Goal: Answer question/provide support: Share knowledge or assist other users

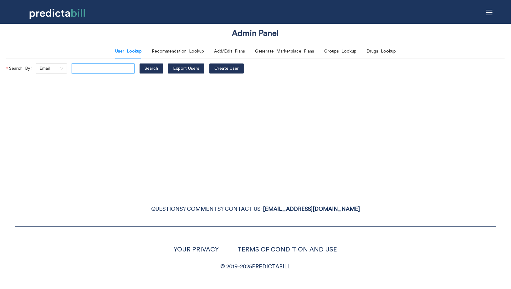
click at [98, 66] on input "text" at bounding box center [103, 69] width 63 height 10
paste input "tesstimpson@gmail.com"
click at [140, 64] on button "Search" at bounding box center [151, 69] width 23 height 10
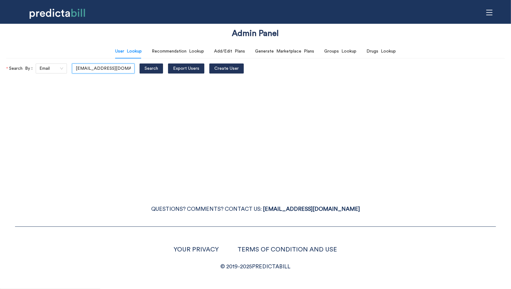
click at [113, 68] on input "tesstimpson@gmail.com" at bounding box center [103, 69] width 63 height 10
paste input "text"
type input "tesstimpson@gmail.com"
click at [140, 64] on button "Search" at bounding box center [151, 69] width 23 height 10
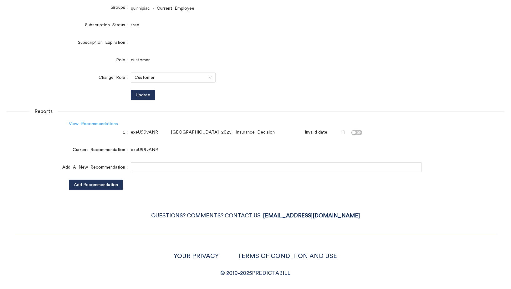
scroll to position [0, 0]
click at [116, 125] on link "View Recommendations" at bounding box center [93, 124] width 49 height 4
click at [139, 227] on div "QUESTIONS? COMMENTS? CONTACT US: HI@PREDICTABILL.COM YOUR PRIVACY TERMS OF COND…" at bounding box center [255, 237] width 511 height 82
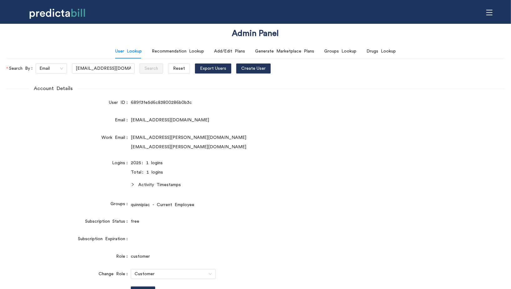
scroll to position [115, 0]
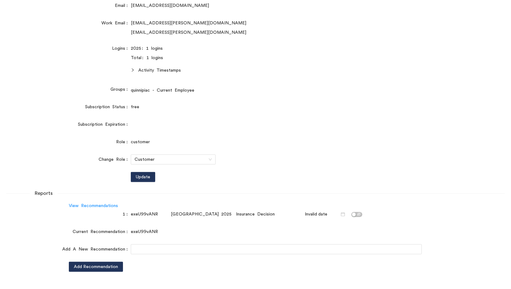
click at [144, 216] on div "exeU99vANR" at bounding box center [150, 214] width 38 height 7
copy div "exeU99vANR"
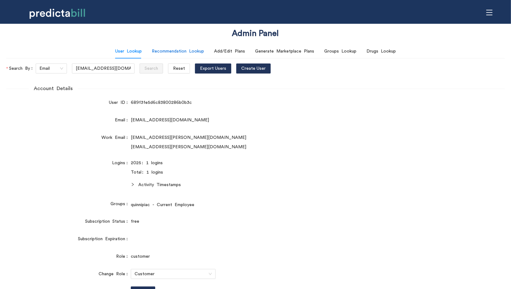
click at [201, 51] on div "Recommendation Lookup" at bounding box center [178, 51] width 52 height 7
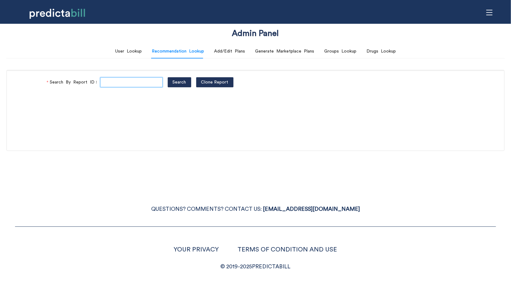
click at [127, 83] on input "Search By Report ID" at bounding box center [131, 82] width 63 height 10
paste input "exeU99vANR"
type input "exeU99vANR"
click at [168, 77] on button "Search" at bounding box center [179, 82] width 23 height 10
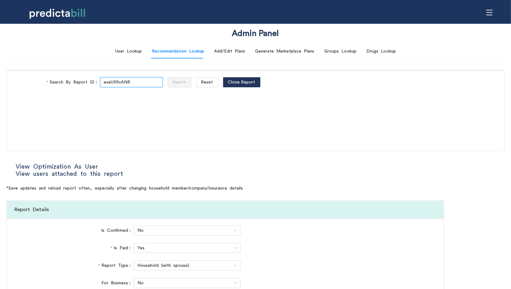
type input "National PPO"
type input "BlueCare Health Plan"
click at [92, 167] on link "View Optimization As User" at bounding box center [57, 167] width 82 height 6
click at [196, 86] on button "Reset" at bounding box center [207, 82] width 22 height 10
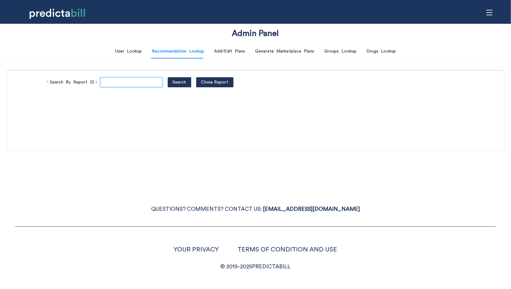
click at [127, 86] on input "Search By Report ID" at bounding box center [131, 82] width 63 height 10
paste input "exeU99vANR"
type input "exeU99vANR"
click at [168, 77] on button "Search" at bounding box center [179, 82] width 23 height 10
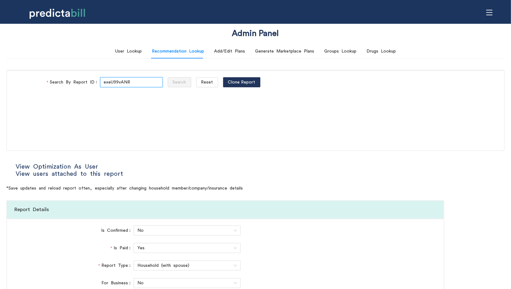
type input "National PPO"
type input "BlueCare Health Plan"
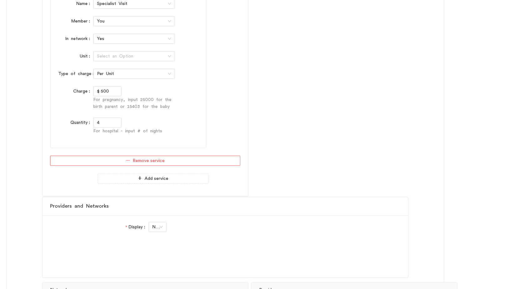
scroll to position [3503, 0]
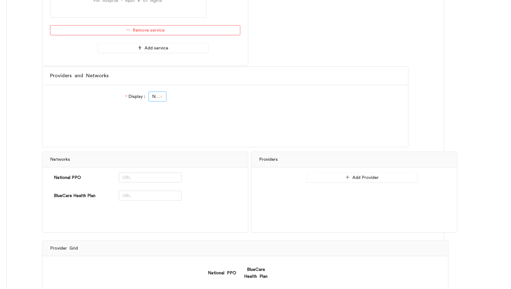
click at [156, 92] on span "No" at bounding box center [158, 96] width 10 height 9
click at [160, 101] on div "Yes" at bounding box center [157, 103] width 10 height 7
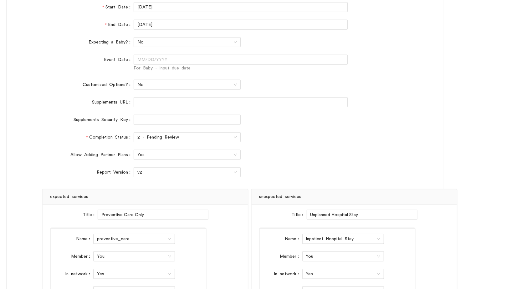
scroll to position [360, 0]
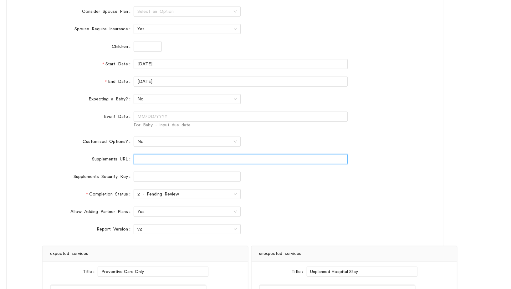
click at [144, 160] on input "Supplements URL" at bounding box center [241, 159] width 214 height 10
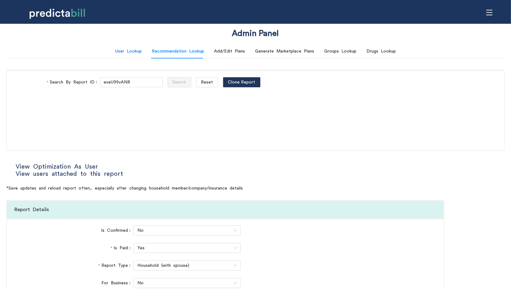
click at [138, 54] on div "User Lookup" at bounding box center [128, 51] width 27 height 7
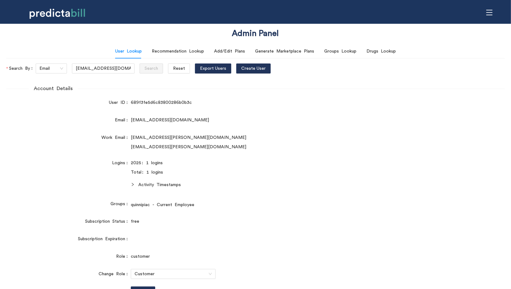
click at [331, 174] on div "Total: 1 logins" at bounding box center [276, 172] width 291 height 7
click at [171, 72] on button "Reset" at bounding box center [179, 69] width 22 height 10
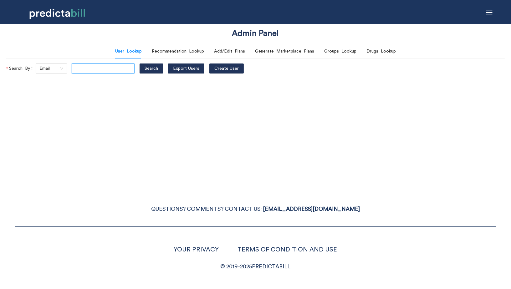
click at [98, 69] on input "text" at bounding box center [103, 69] width 63 height 10
paste input "michael.schmidt@quinnipiac.edu"
type input "michael.schmidt@quinnipiac.edu"
click at [140, 64] on button "Search" at bounding box center [151, 69] width 23 height 10
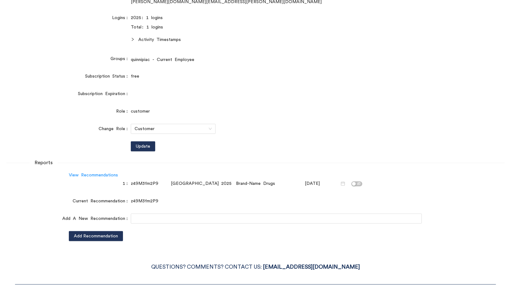
scroll to position [0, 0]
click at [139, 216] on input "text" at bounding box center [276, 219] width 291 height 10
paste input "gBVl6CMji"
type input "gBVl6CMji"
click at [117, 235] on span "Add Recommendation" at bounding box center [96, 236] width 44 height 7
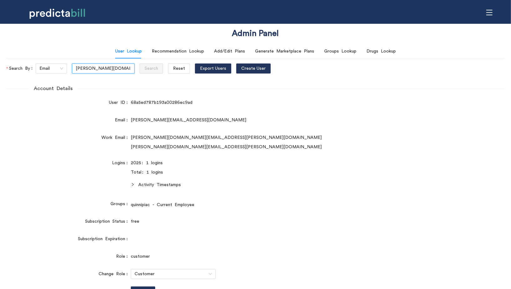
click at [102, 68] on input "michael.schmidt@quinnipiac.edu" at bounding box center [103, 69] width 63 height 10
click at [168, 68] on button "Reset" at bounding box center [179, 69] width 22 height 10
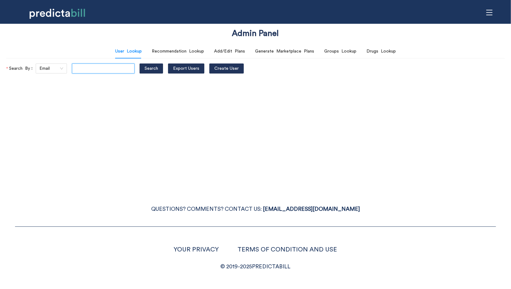
click at [85, 68] on input "text" at bounding box center [103, 69] width 63 height 10
paste input "michael.schmidt@quinnipiac.edu"
type input "michael.schmidt@quinnipiac.edu"
click at [140, 64] on button "Search" at bounding box center [151, 69] width 23 height 10
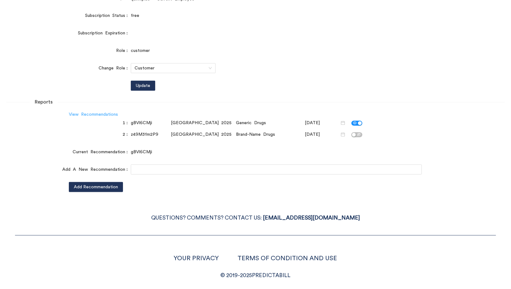
scroll to position [0, 0]
click at [110, 116] on link "View Recommendations" at bounding box center [93, 114] width 49 height 4
click at [125, 227] on div "QUESTIONS? COMMENTS? CONTACT US: HI@PREDICTABILL.COM YOUR PRIVACY TERMS OF COND…" at bounding box center [255, 240] width 511 height 82
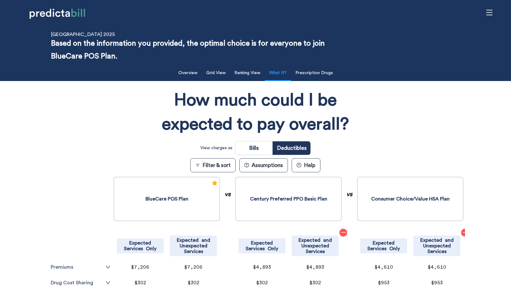
scroll to position [201, 0]
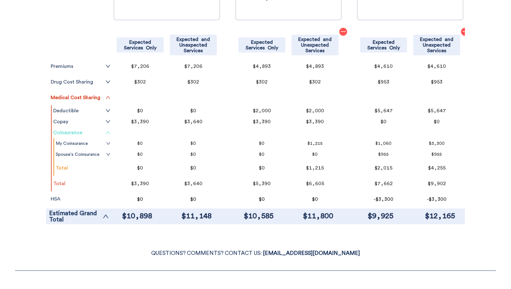
click at [77, 132] on link "Coinsurance" at bounding box center [81, 132] width 57 height 5
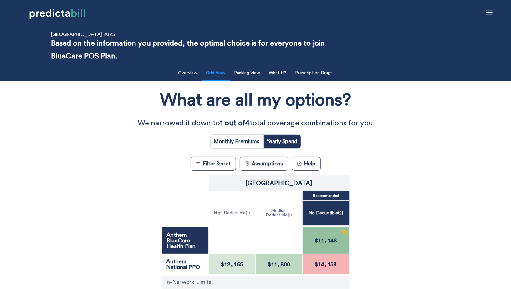
click at [101, 139] on div "What are all my options? We narrowed it down to 1 out of 4 total coverage combi…" at bounding box center [256, 211] width 460 height 255
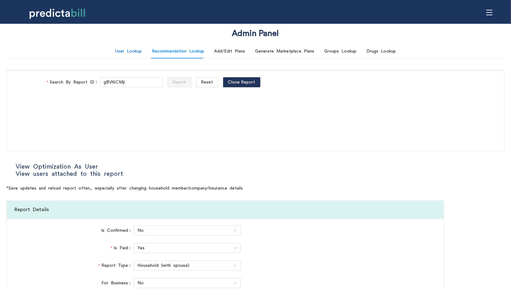
click at [133, 49] on div "User Lookup" at bounding box center [128, 51] width 27 height 7
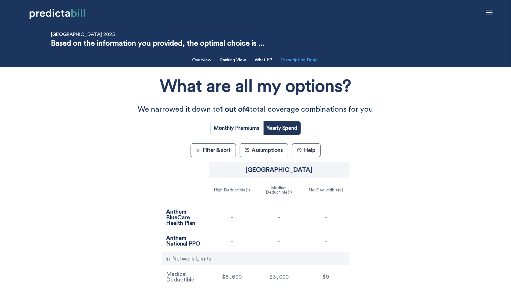
click at [309, 57] on button "Prescription Drugs" at bounding box center [300, 60] width 45 height 13
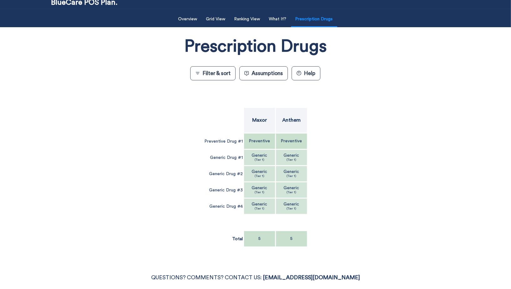
scroll to position [60, 0]
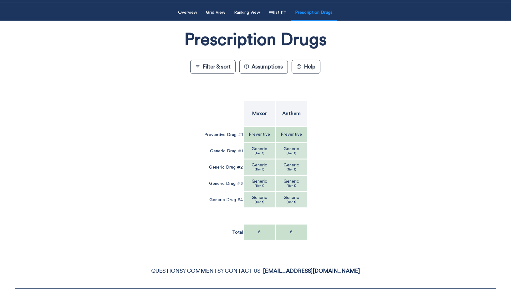
click at [194, 191] on div "Prescription Drugs Filter & sort Assumptions ? Help Maxor Anthem Preventive Dru…" at bounding box center [255, 136] width 419 height 225
click at [279, 130] on div "Preventive" at bounding box center [291, 135] width 31 height 16
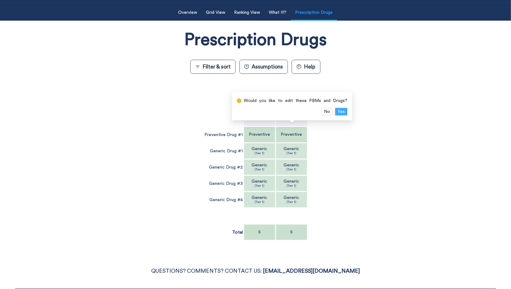
click at [342, 112] on span "Yes" at bounding box center [341, 111] width 7 height 7
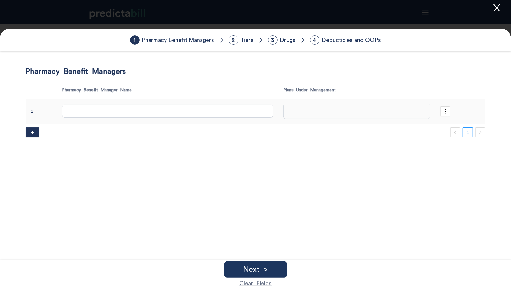
type input "Anthem"
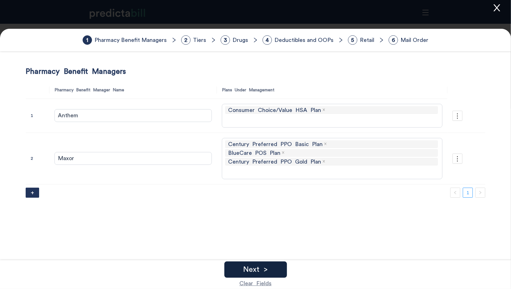
click at [272, 270] on div "Next >" at bounding box center [256, 270] width 63 height 16
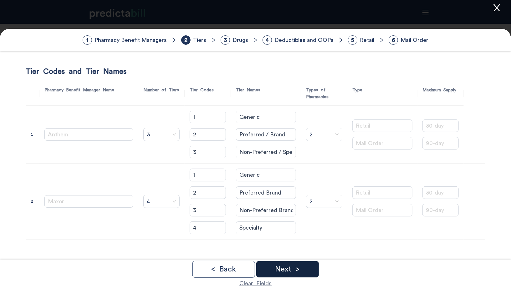
click at [279, 270] on p "Next >" at bounding box center [287, 270] width 25 height 8
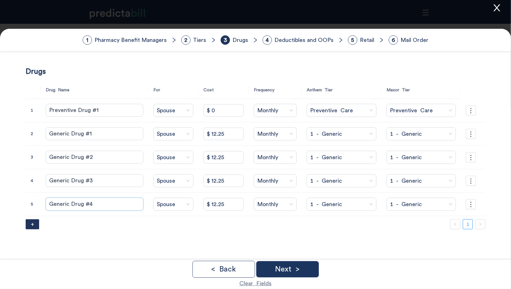
drag, startPoint x: 101, startPoint y: 204, endPoint x: 21, endPoint y: 193, distance: 81.2
click at [21, 193] on form "1 Pharmacy Benefit Managers 2 Tiers 3 Drugs 4 Deductibles and OOPs 5 Retail 6 M…" at bounding box center [255, 193] width 511 height 328
type input "Vraylar"
click at [167, 203] on span "Spouse" at bounding box center [174, 204] width 34 height 9
click at [164, 215] on div "Self" at bounding box center [173, 216] width 55 height 7
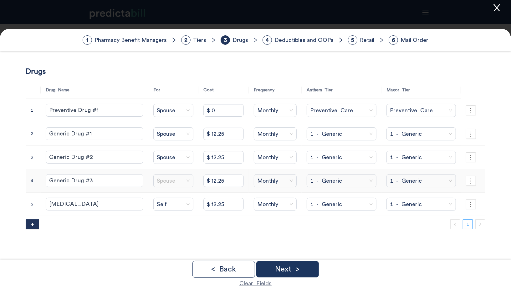
click at [167, 183] on span "Spouse" at bounding box center [174, 180] width 34 height 9
click at [172, 190] on div "Self" at bounding box center [173, 193] width 55 height 7
click at [167, 153] on span "Spouse" at bounding box center [174, 157] width 34 height 9
click at [179, 169] on div "Self" at bounding box center [173, 170] width 55 height 7
click at [163, 138] on span "Spouse" at bounding box center [174, 133] width 34 height 9
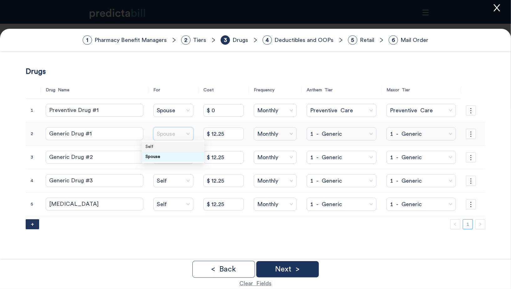
click at [173, 145] on div "Self" at bounding box center [173, 146] width 55 height 7
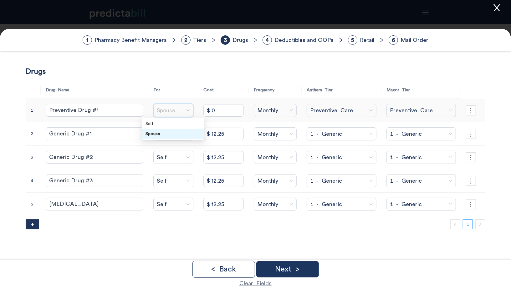
click at [171, 116] on input "search" at bounding box center [172, 110] width 31 height 13
click at [176, 123] on div "Self" at bounding box center [173, 124] width 55 height 7
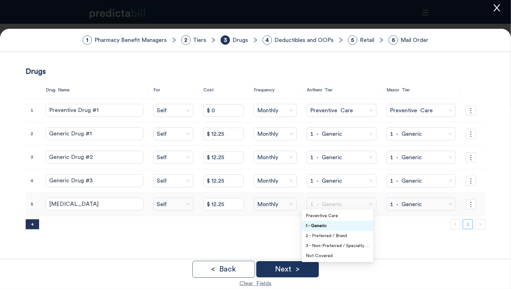
click at [346, 206] on span "1 - Generic" at bounding box center [341, 204] width 63 height 9
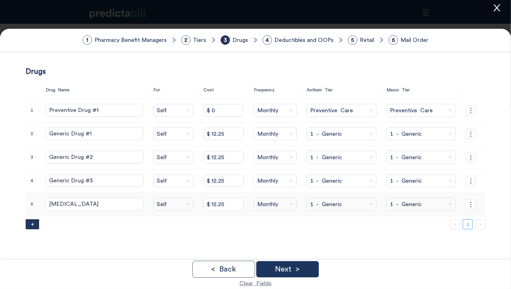
click at [408, 200] on span "1 - Generic" at bounding box center [421, 204] width 63 height 9
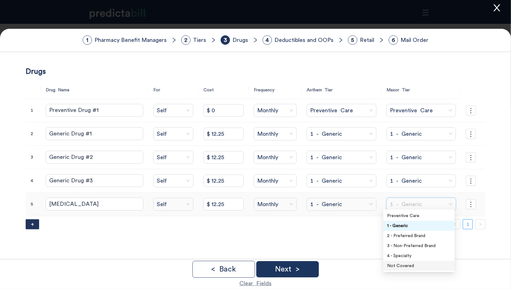
click at [403, 267] on div "Not Covered" at bounding box center [419, 266] width 64 height 7
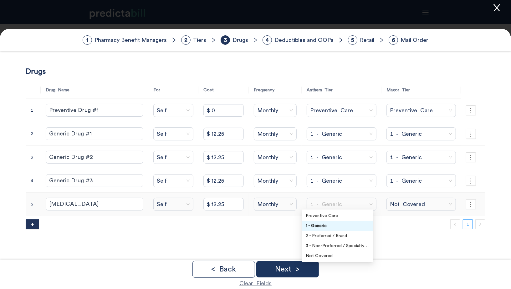
click at [358, 203] on span "1 - Generic" at bounding box center [341, 204] width 63 height 9
click at [345, 234] on div "2 - Preferred / Brand" at bounding box center [338, 236] width 64 height 7
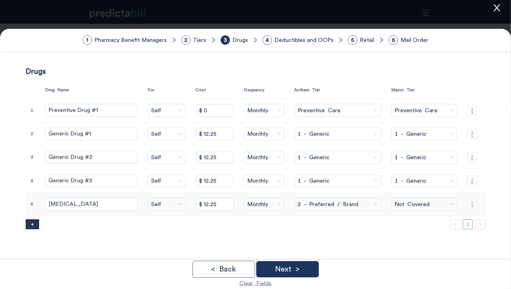
click at [200, 200] on input "$ 12.25" at bounding box center [215, 204] width 38 height 13
type input "$ 1,483.56"
click at [30, 222] on button "+" at bounding box center [32, 225] width 13 height 10
click at [81, 226] on input "text" at bounding box center [91, 227] width 93 height 13
type input "Opzelura"
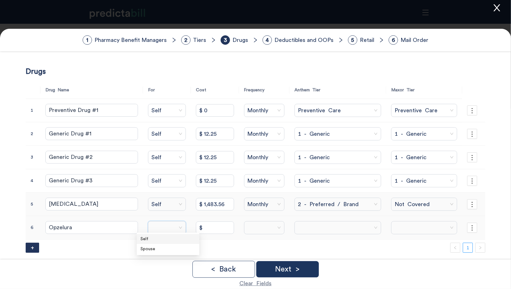
click at [160, 227] on input "search" at bounding box center [167, 228] width 31 height 13
click at [161, 239] on div "Self" at bounding box center [168, 239] width 55 height 7
click at [273, 225] on div at bounding box center [264, 227] width 40 height 13
click at [268, 237] on div "Monthly" at bounding box center [258, 239] width 35 height 7
click at [326, 228] on input "search" at bounding box center [335, 228] width 75 height 13
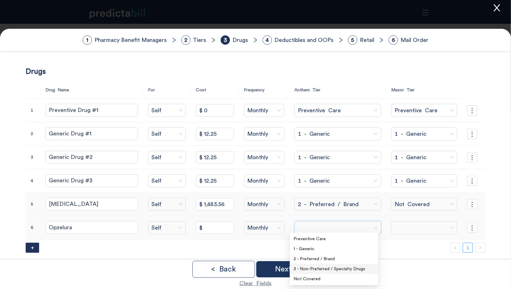
click at [311, 269] on div "3 - Non-Preferred / Specialty Drugs" at bounding box center [334, 269] width 81 height 7
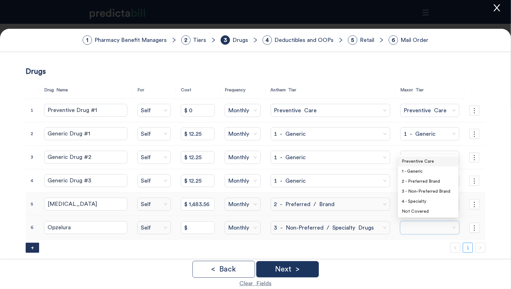
click at [417, 228] on input "search" at bounding box center [427, 228] width 47 height 13
click at [415, 209] on div "Not Covered" at bounding box center [428, 211] width 53 height 7
click at [185, 227] on input "$" at bounding box center [198, 228] width 34 height 13
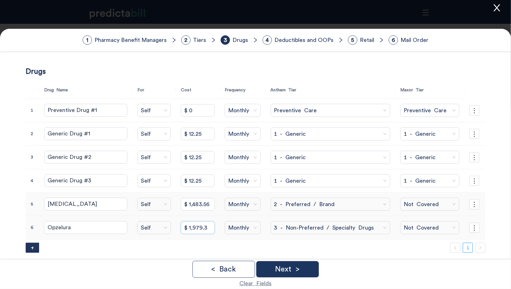
type input "$ 1,979.37"
click at [289, 273] on p "Next >" at bounding box center [287, 270] width 25 height 8
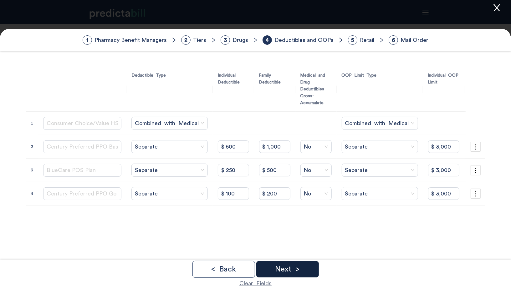
click at [309, 273] on div "Next >" at bounding box center [288, 270] width 63 height 16
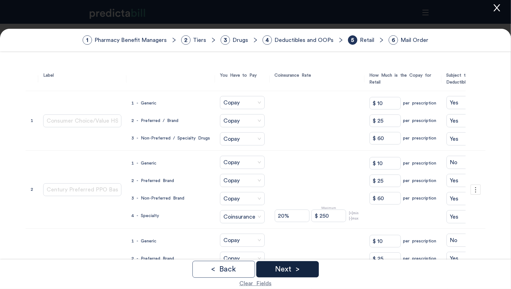
click at [309, 273] on div "Next >" at bounding box center [288, 270] width 63 height 16
click at [309, 273] on div "Done" at bounding box center [288, 270] width 63 height 16
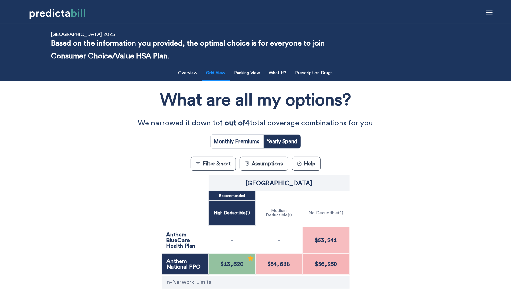
click at [246, 146] on input "radio" at bounding box center [237, 141] width 52 height 13
radio input "true"
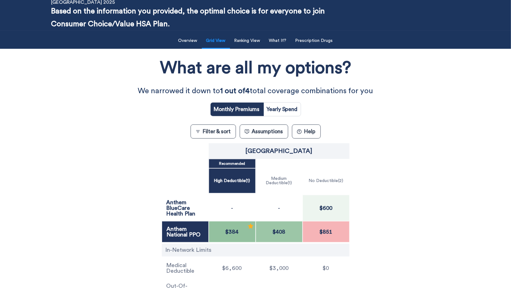
scroll to position [35, 0]
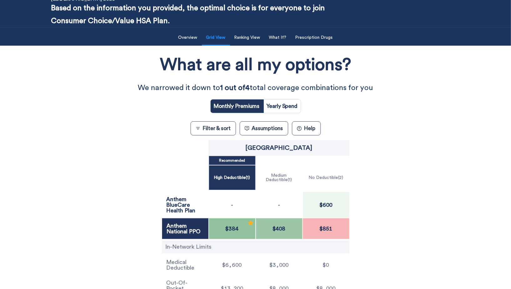
click at [287, 104] on input "radio" at bounding box center [282, 106] width 37 height 13
radio input "true"
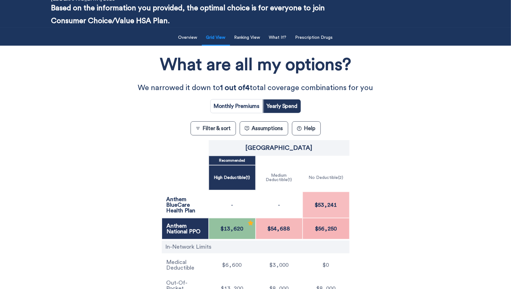
click at [232, 107] on input "radio" at bounding box center [237, 106] width 52 height 13
radio input "true"
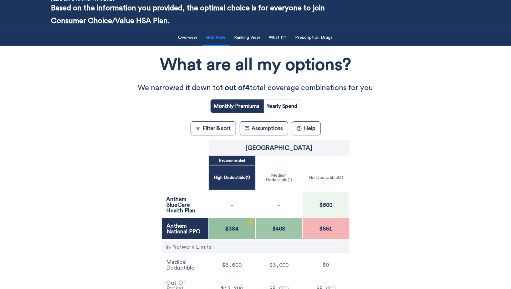
click at [284, 107] on input "radio" at bounding box center [282, 106] width 37 height 13
radio input "true"
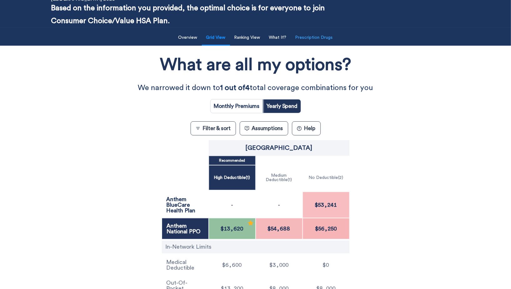
click at [323, 38] on button "Prescription Drugs" at bounding box center [314, 37] width 45 height 13
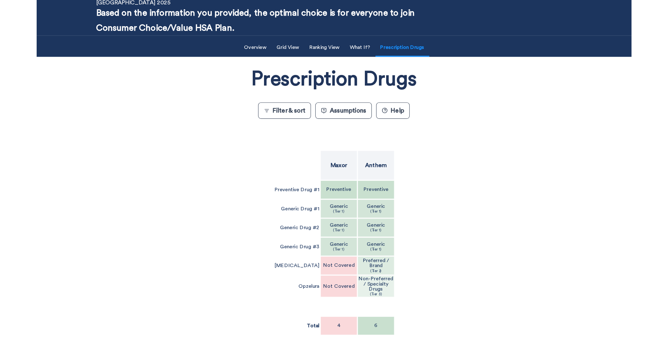
scroll to position [32, 0]
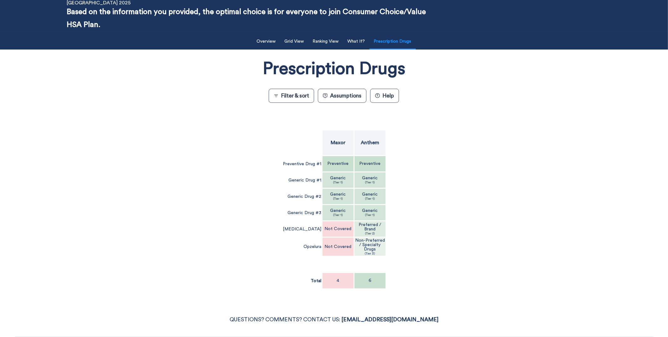
click at [148, 240] on div "Prescription Drugs Filter & sort Assumptions ? Help Maxor Anthem Preventive Dru…" at bounding box center [334, 175] width 548 height 244
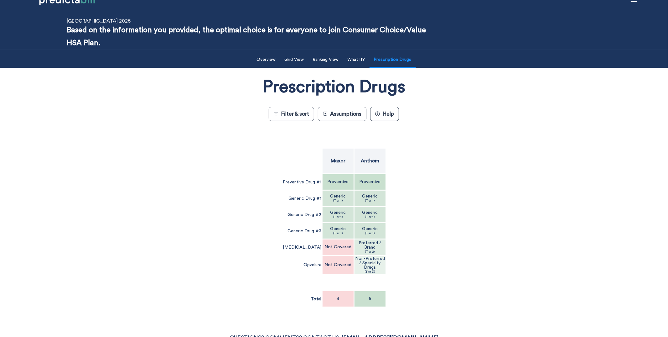
scroll to position [2, 0]
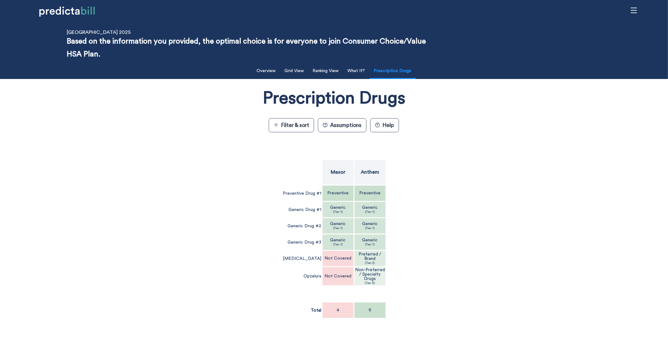
click at [148, 240] on div "Prescription Drugs Filter & sort Assumptions ? Help Maxor Anthem Preventive Dru…" at bounding box center [334, 204] width 548 height 244
click at [286, 72] on button "Grid View" at bounding box center [294, 71] width 27 height 13
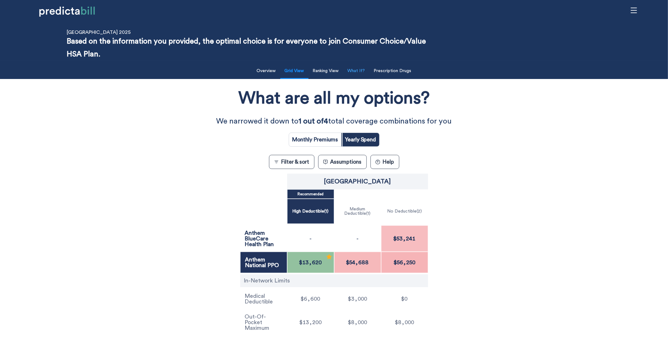
click at [355, 72] on button "What If?" at bounding box center [356, 71] width 25 height 13
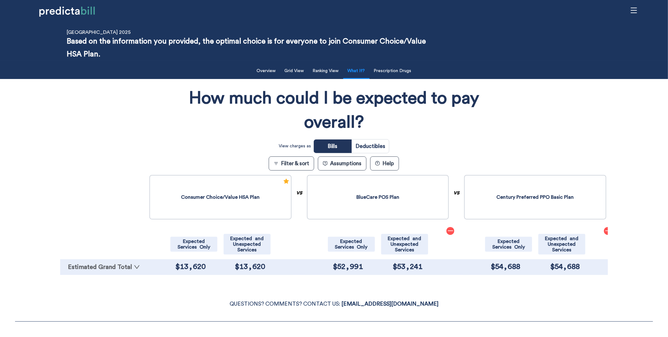
click at [89, 268] on link "Estimated Grand Total" at bounding box center [103, 267] width 81 height 6
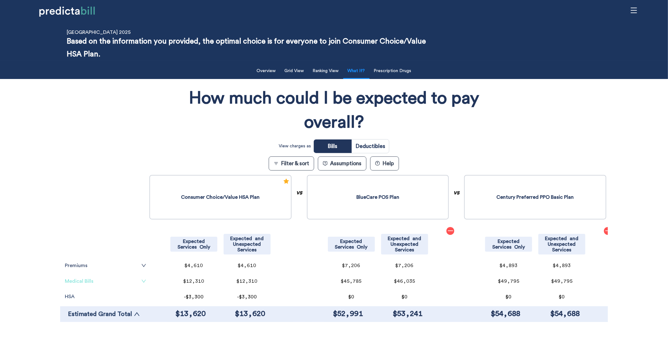
click at [84, 282] on link "Medical Bills" at bounding box center [105, 280] width 81 height 5
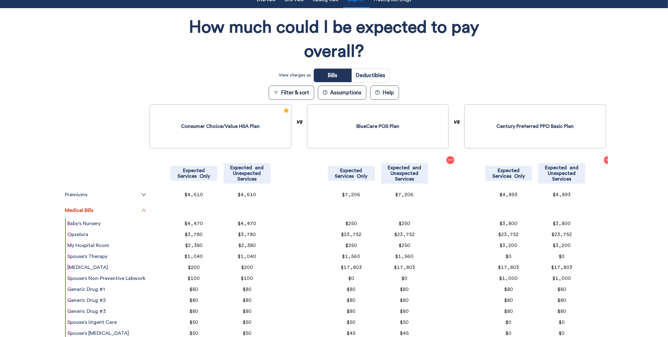
scroll to position [0, 0]
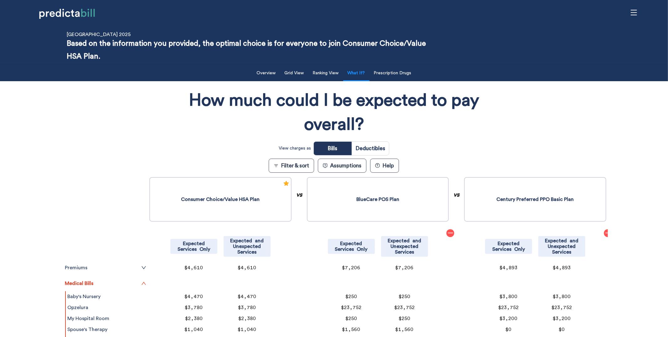
click at [375, 147] on input "radio" at bounding box center [370, 148] width 37 height 13
radio input "true"
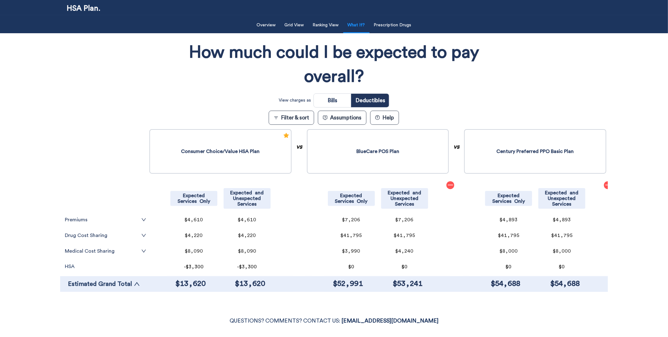
scroll to position [75, 0]
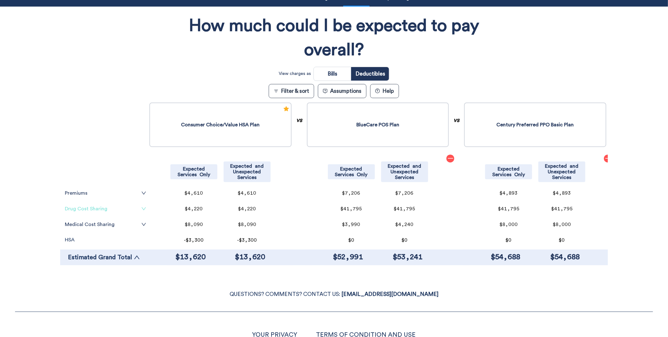
click at [115, 209] on link "Drug Cost Sharing" at bounding box center [105, 208] width 81 height 5
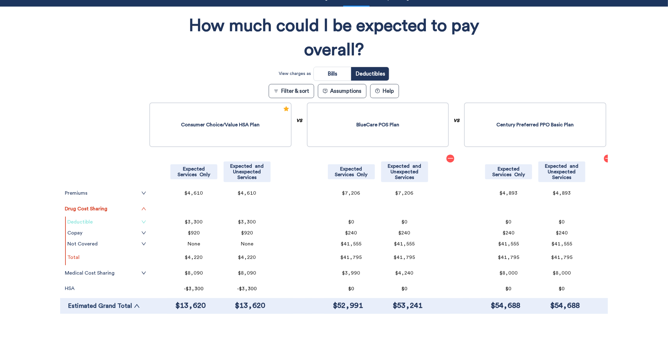
click at [125, 221] on link "Deductible" at bounding box center [106, 221] width 79 height 5
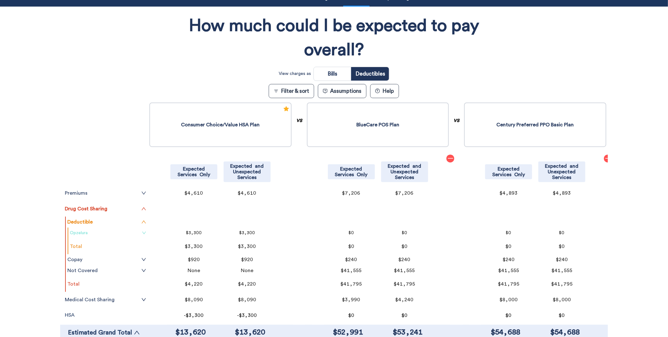
click at [122, 232] on link "Opzelura" at bounding box center [108, 232] width 76 height 5
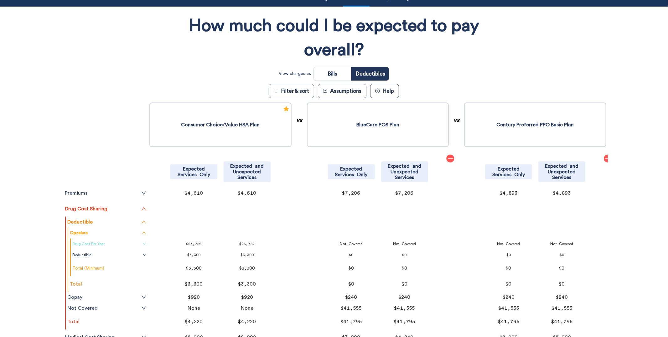
click at [122, 242] on link "Drug Cost Per Year" at bounding box center [109, 243] width 74 height 5
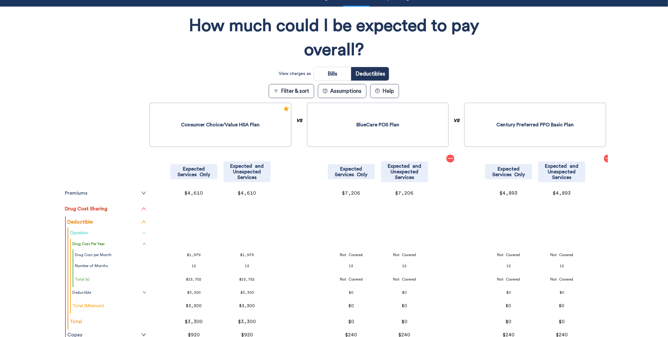
click at [123, 232] on link "Opzelura" at bounding box center [108, 232] width 76 height 5
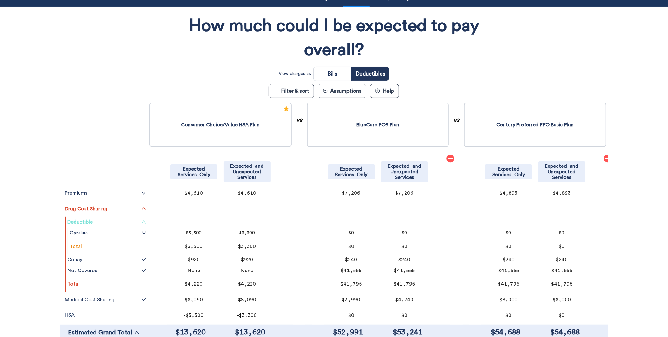
click at [136, 223] on link "Deductible" at bounding box center [106, 221] width 79 height 5
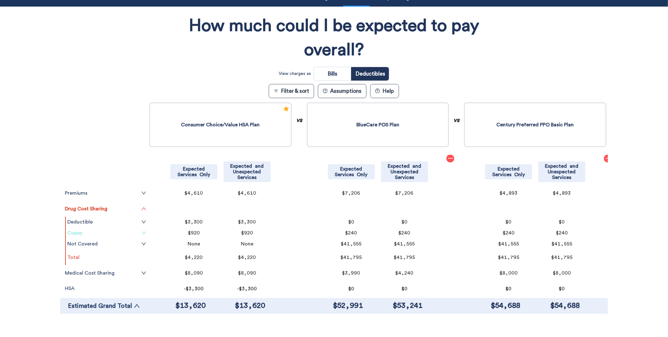
click at [125, 231] on link "Copay" at bounding box center [106, 232] width 79 height 5
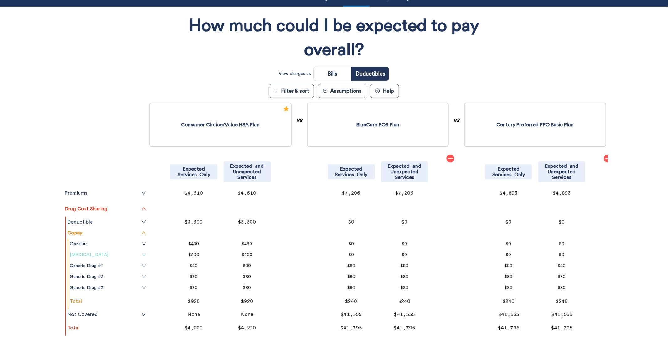
click at [134, 252] on link "Vraylar" at bounding box center [108, 254] width 76 height 5
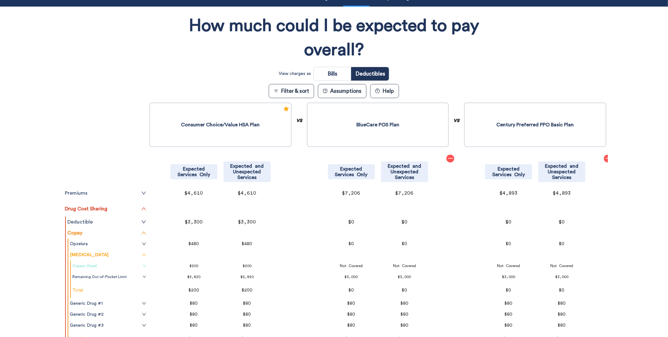
click at [131, 264] on link "Copays Owed" at bounding box center [109, 265] width 74 height 5
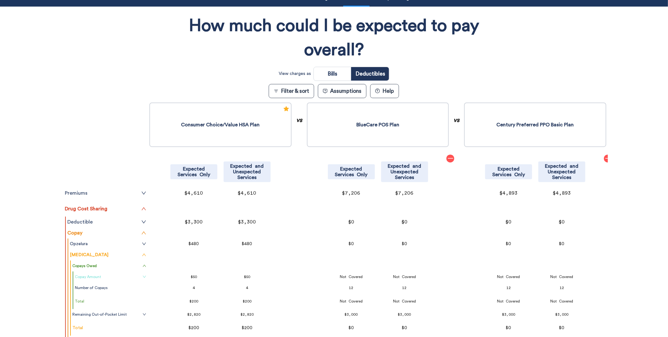
click at [132, 277] on link "Copay Amount" at bounding box center [110, 276] width 71 height 5
click at [145, 265] on tr "Copays Owed" at bounding box center [109, 265] width 77 height 11
click at [143, 265] on icon "up" at bounding box center [145, 266] width 4 height 4
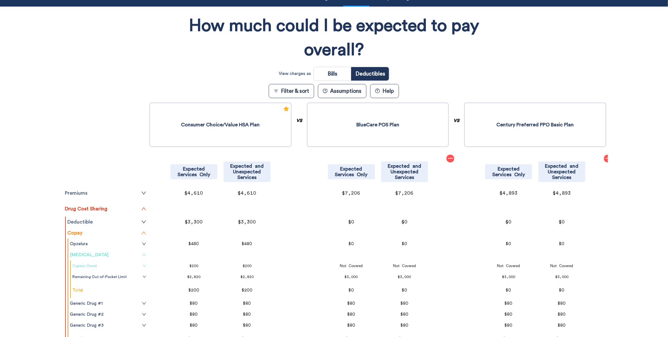
click at [142, 252] on icon "up" at bounding box center [144, 254] width 4 height 4
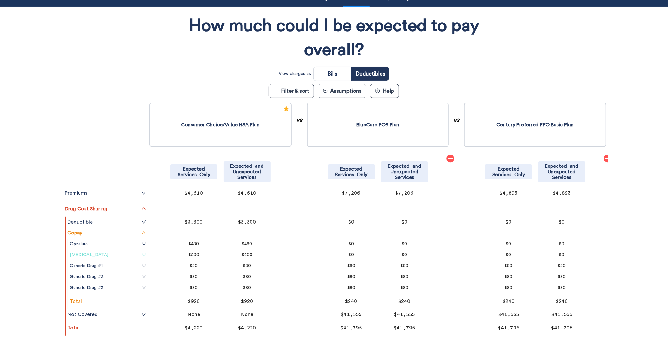
click at [144, 242] on tr "Opzelura" at bounding box center [108, 243] width 80 height 11
click at [142, 242] on icon "down" at bounding box center [144, 243] width 4 height 4
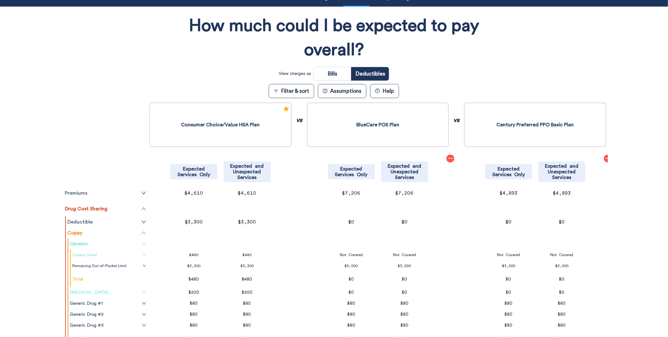
click at [137, 254] on link "Copays Owed" at bounding box center [109, 254] width 74 height 5
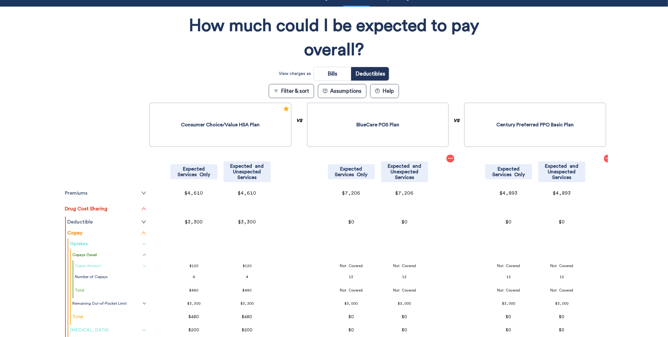
click at [138, 266] on link "Copay Amount" at bounding box center [110, 265] width 71 height 5
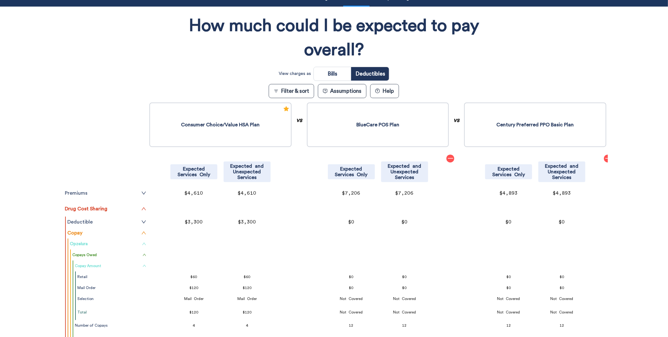
click at [138, 266] on link "Copay Amount" at bounding box center [110, 265] width 71 height 5
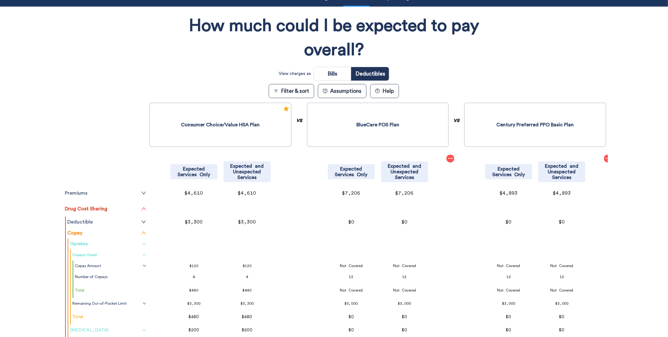
click at [139, 257] on link "Copays Owed" at bounding box center [109, 254] width 74 height 5
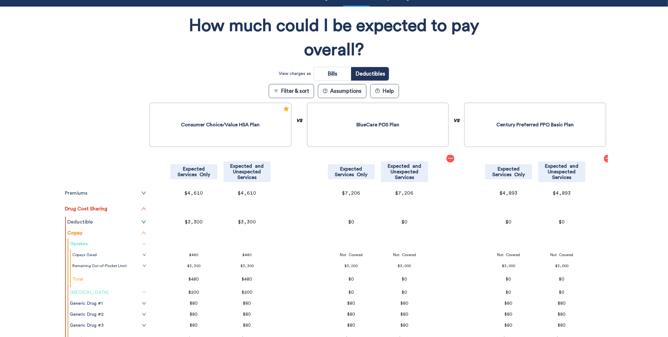
click at [139, 248] on tr "Opzelura" at bounding box center [108, 243] width 80 height 11
click at [142, 245] on icon "up" at bounding box center [144, 243] width 4 height 4
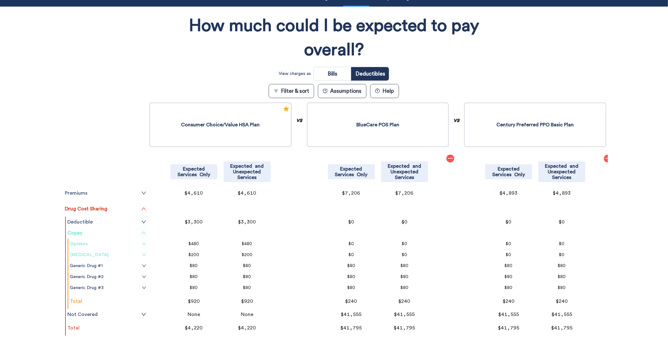
click at [143, 230] on icon "up" at bounding box center [143, 232] width 5 height 5
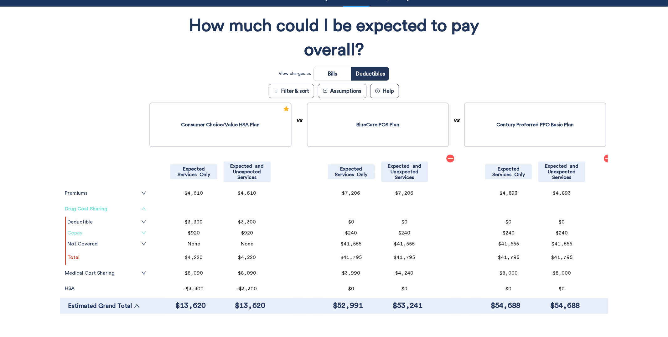
click at [142, 208] on icon "up" at bounding box center [143, 208] width 5 height 5
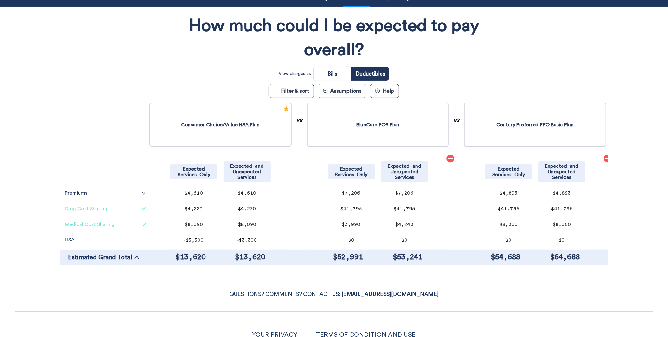
click at [141, 224] on icon "down" at bounding box center [143, 224] width 5 height 5
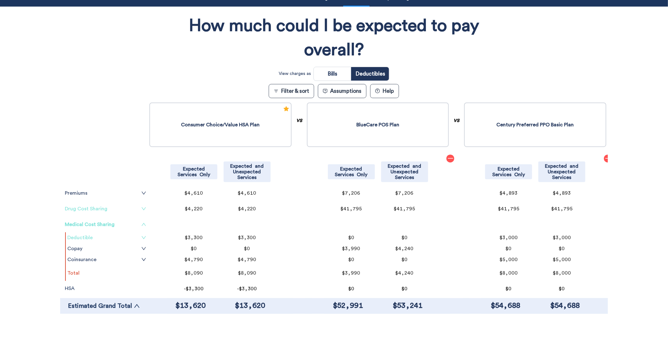
click at [137, 236] on link "Deductible" at bounding box center [106, 237] width 79 height 5
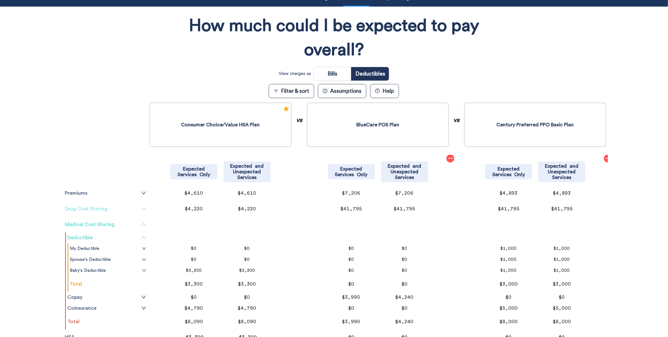
click at [137, 236] on link "Deductible" at bounding box center [106, 237] width 79 height 5
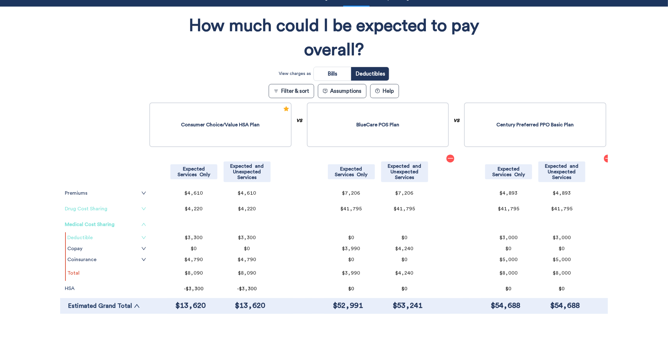
click at [137, 236] on link "Deductible" at bounding box center [106, 237] width 79 height 5
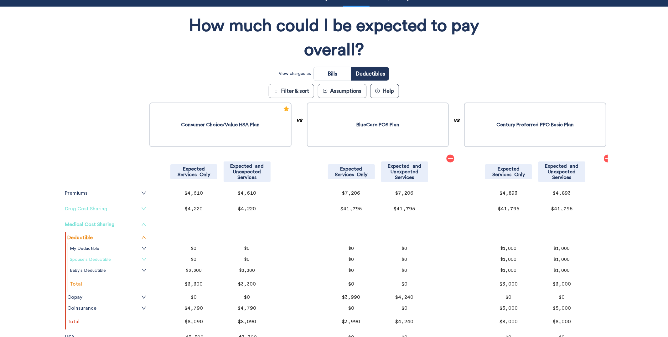
click at [130, 259] on link "Spouse's Deductible" at bounding box center [108, 259] width 76 height 5
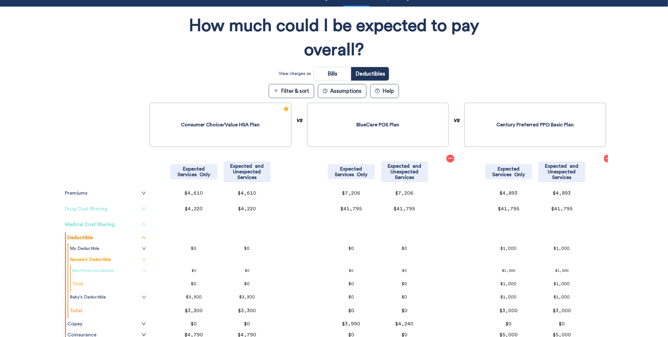
click at [129, 269] on link "Non-Preventive Labwork" at bounding box center [109, 270] width 74 height 5
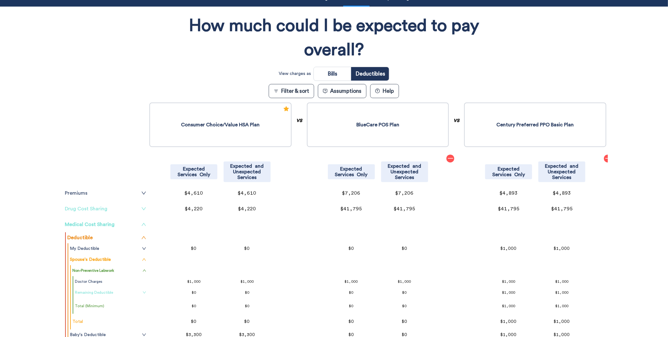
click at [129, 289] on link "Remaining Deductible" at bounding box center [110, 292] width 71 height 5
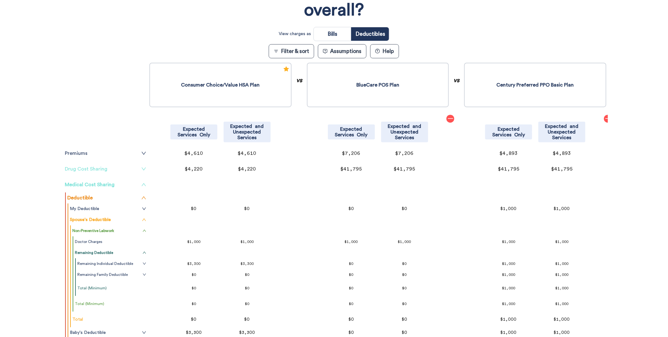
scroll to position [34, 0]
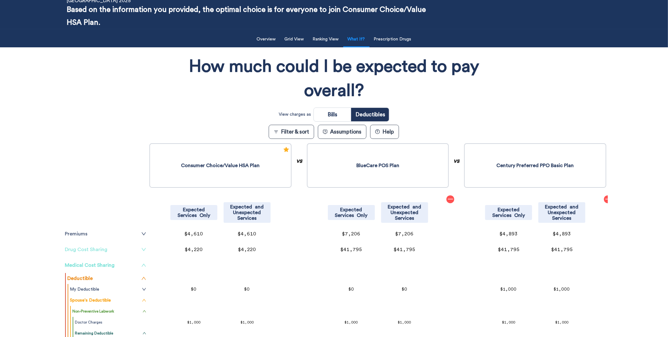
click at [336, 133] on button "Assumptions" at bounding box center [342, 132] width 49 height 14
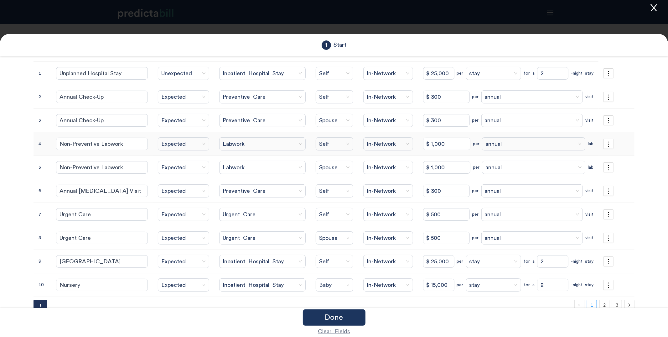
scroll to position [103, 0]
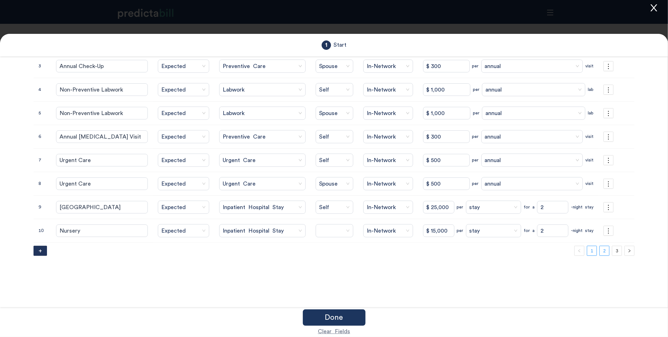
click at [511, 252] on link "2" at bounding box center [604, 250] width 9 height 9
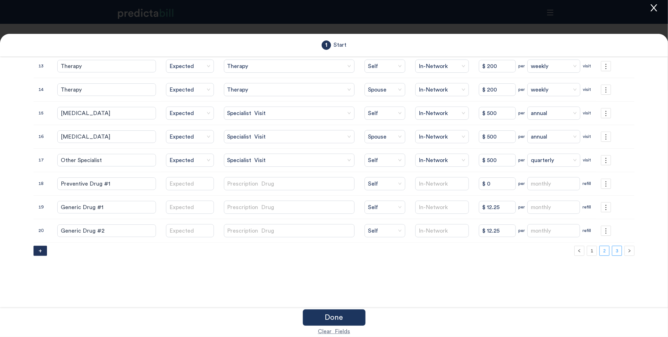
click at [511, 252] on link "3" at bounding box center [616, 250] width 9 height 9
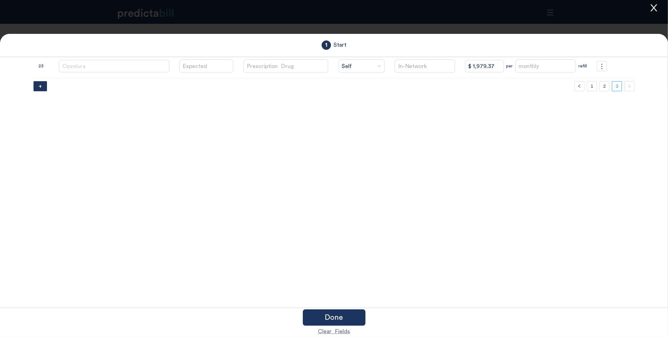
scroll to position [0, 0]
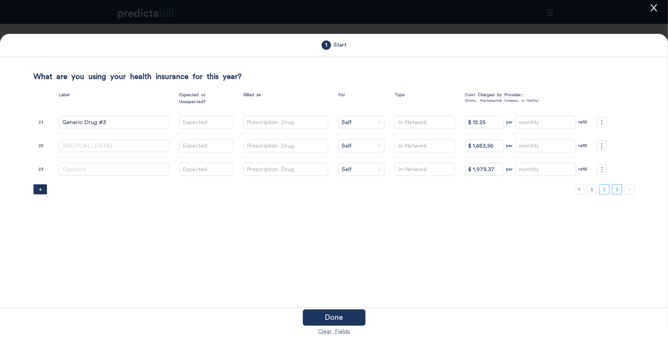
click at [511, 187] on link "2" at bounding box center [604, 188] width 9 height 9
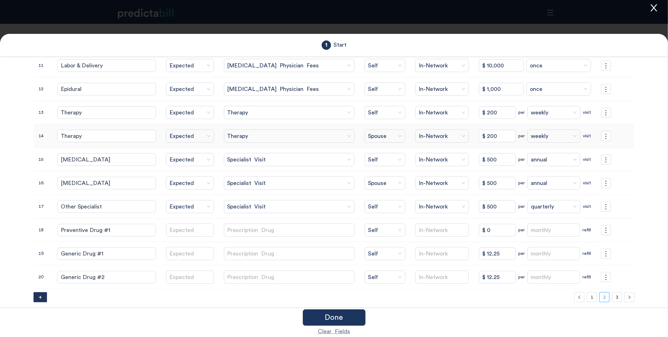
scroll to position [103, 0]
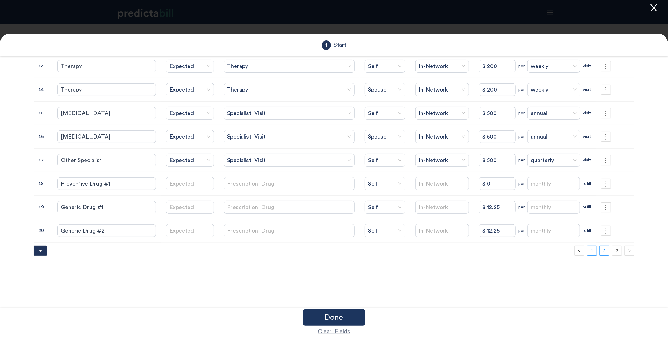
click at [511, 251] on link "1" at bounding box center [591, 250] width 9 height 9
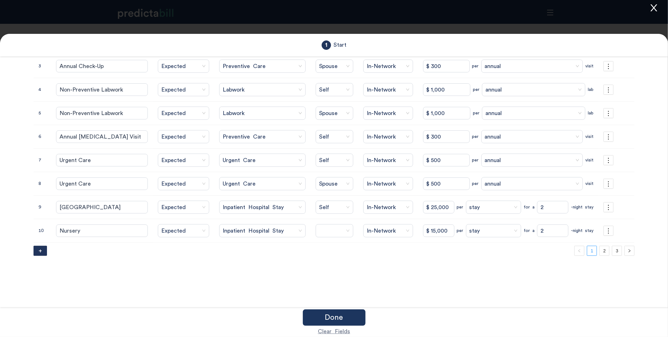
click at [511, 274] on div "What are you using your health insurance for this year? Label Expected or Unexp…" at bounding box center [334, 137] width 601 height 337
click at [343, 232] on span at bounding box center [334, 230] width 31 height 9
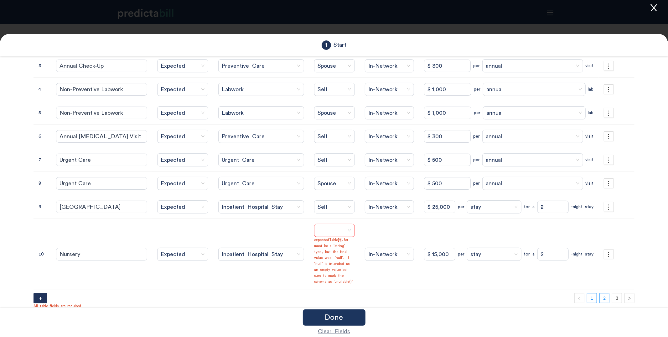
click at [511, 289] on link "2" at bounding box center [604, 297] width 9 height 9
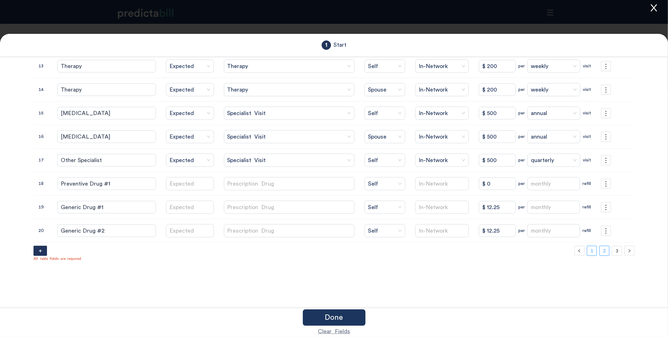
click at [511, 253] on link "1" at bounding box center [591, 250] width 9 height 9
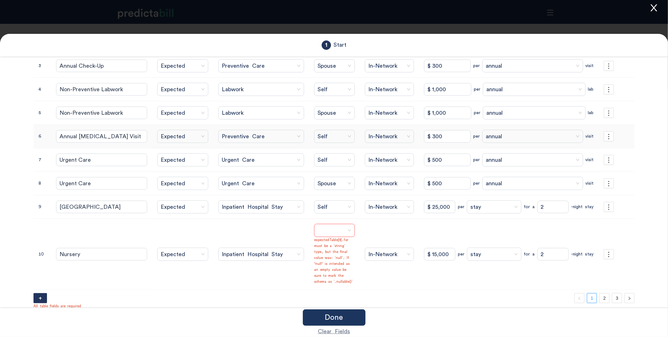
scroll to position [0, 0]
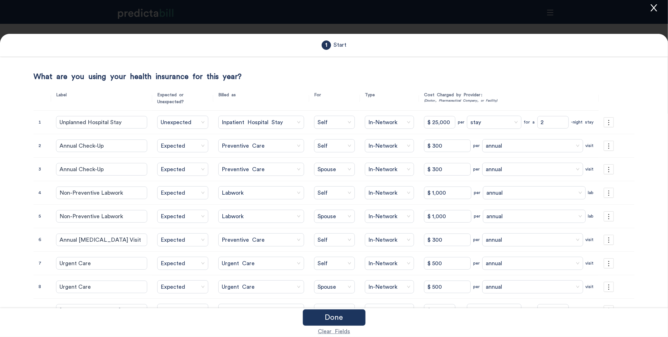
click at [511, 9] on icon "close" at bounding box center [653, 7] width 9 height 9
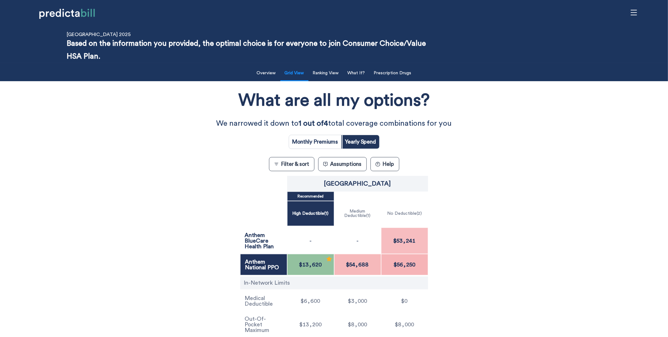
click at [346, 170] on button "Assumptions" at bounding box center [342, 164] width 49 height 14
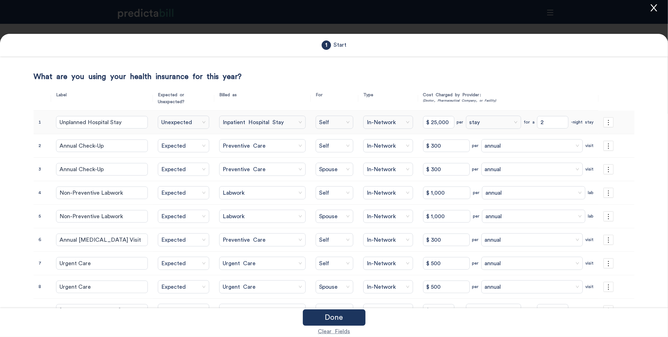
click at [511, 8] on icon "close" at bounding box center [653, 7] width 9 height 9
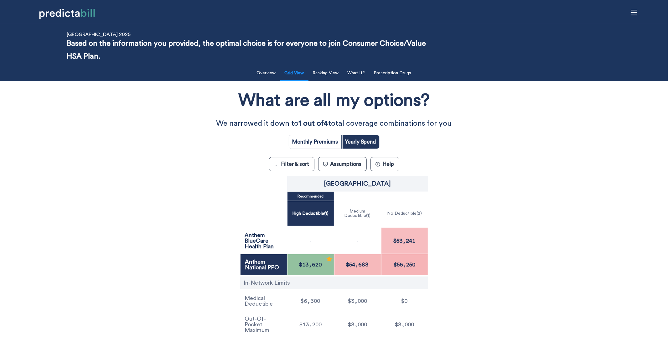
click at [164, 231] on div "What are all my options? We narrowed it down to 1 out of 4 total coverage combi…" at bounding box center [334, 211] width 601 height 255
click at [359, 165] on button "Assumptions" at bounding box center [342, 164] width 49 height 14
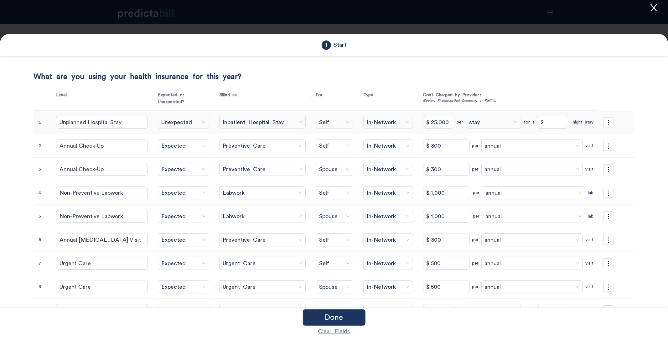
click at [338, 126] on span "Self" at bounding box center [334, 121] width 31 height 9
click at [329, 146] on div "Spouse" at bounding box center [339, 146] width 55 height 7
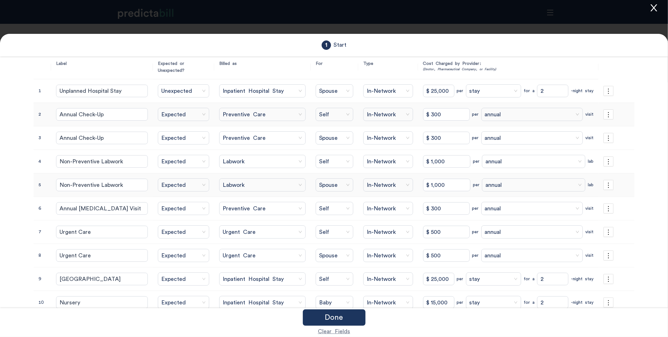
scroll to position [103, 0]
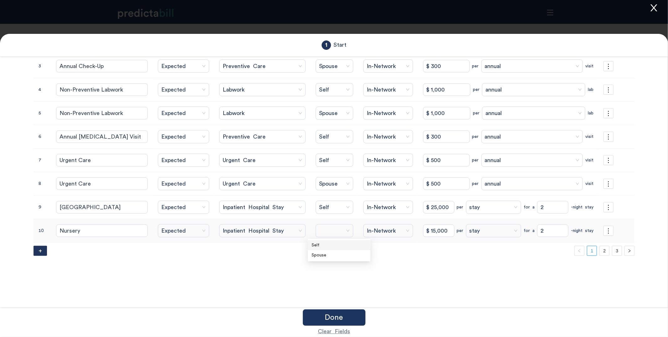
click at [346, 234] on div at bounding box center [335, 230] width 38 height 13
click at [352, 289] on div "Done" at bounding box center [334, 317] width 63 height 16
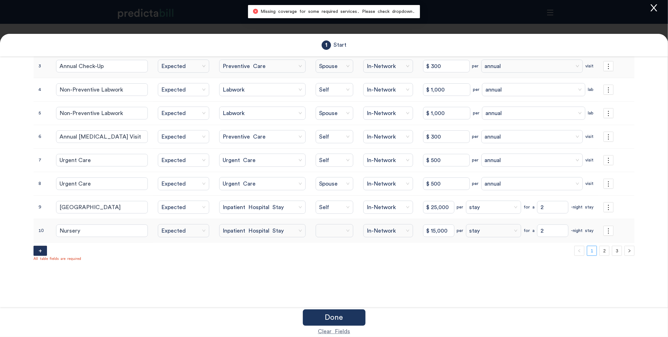
click at [511, 10] on icon "close" at bounding box center [653, 7] width 9 height 9
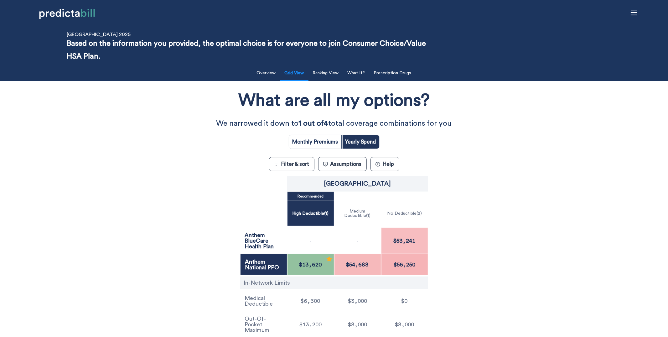
click at [114, 207] on div "What are all my options? We narrowed it down to 1 out of 4 total coverage combi…" at bounding box center [334, 211] width 601 height 255
click at [204, 199] on div "What are all my options? We narrowed it down to 1 out of 4 total coverage combi…" at bounding box center [334, 211] width 601 height 255
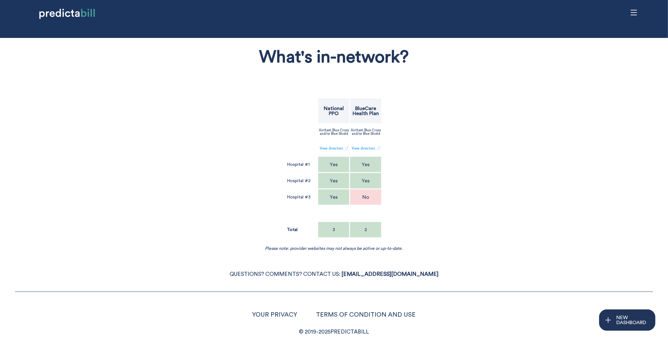
click at [371, 177] on div "Yes" at bounding box center [365, 181] width 31 height 16
click at [404, 157] on span "Yes" at bounding box center [404, 157] width 7 height 7
click at [411, 187] on div "What's in-network? National PPO BlueCare Health Plan Anthem Blue Cross and/or B…" at bounding box center [334, 146] width 548 height 210
click at [364, 184] on div "No" at bounding box center [365, 181] width 31 height 16
click at [435, 186] on div "What's in-network? National PPO BlueCare Health Plan Anthem Blue Cross and/or B…" at bounding box center [334, 146] width 548 height 210
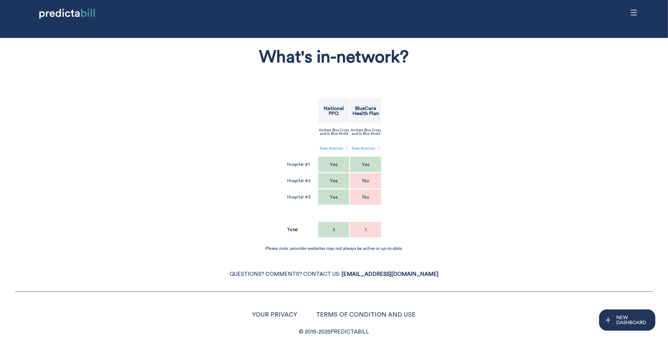
click at [297, 166] on p "Hospital #1" at bounding box center [298, 164] width 23 height 4
click at [356, 142] on span "Yes" at bounding box center [358, 141] width 7 height 7
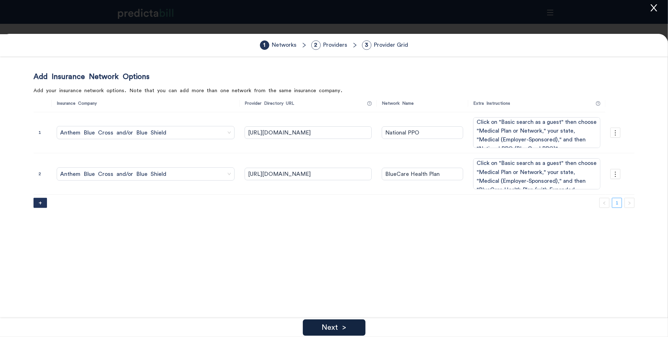
click at [352, 328] on div "Next >" at bounding box center [334, 327] width 63 height 16
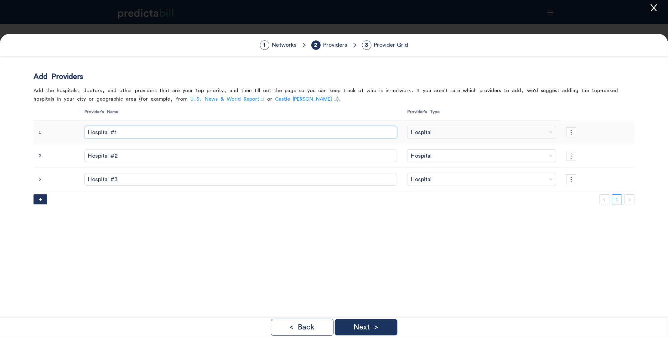
click at [229, 136] on input "Hospital #1" at bounding box center [240, 132] width 313 height 13
type input "Kathleen Maxfield"
click at [411, 136] on span "Hospital" at bounding box center [482, 131] width 142 height 9
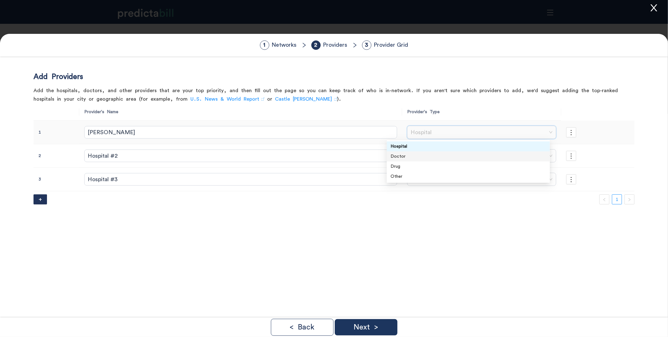
click at [407, 156] on div "Doctor" at bounding box center [469, 156] width 156 height 7
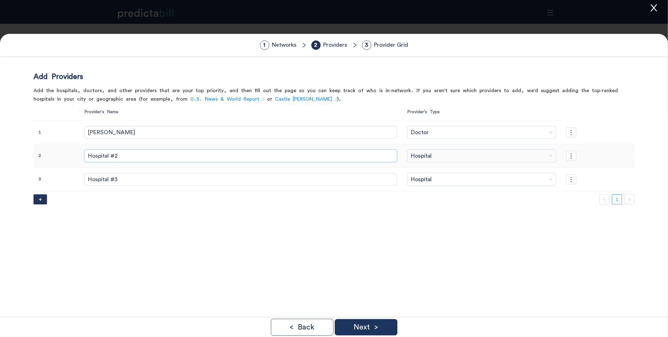
click at [138, 155] on input "Hospital #2" at bounding box center [240, 155] width 313 height 13
type input "Sarah Caldwell"
click at [411, 149] on input "search" at bounding box center [479, 155] width 137 height 13
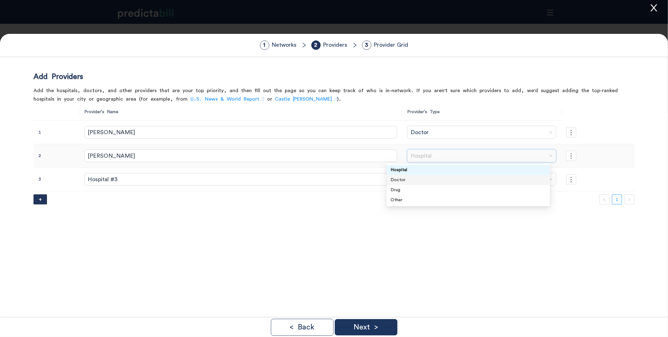
click at [412, 182] on div "Doctor" at bounding box center [469, 179] width 156 height 7
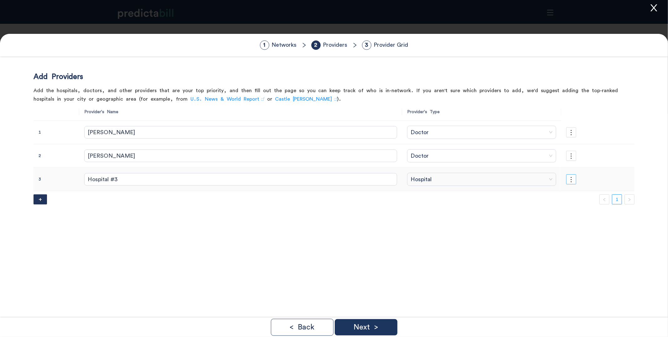
click at [568, 182] on icon "more" at bounding box center [571, 179] width 7 height 7
click at [557, 198] on span "Delete Row" at bounding box center [568, 196] width 25 height 7
click at [579, 198] on span "OK" at bounding box center [582, 198] width 7 height 7
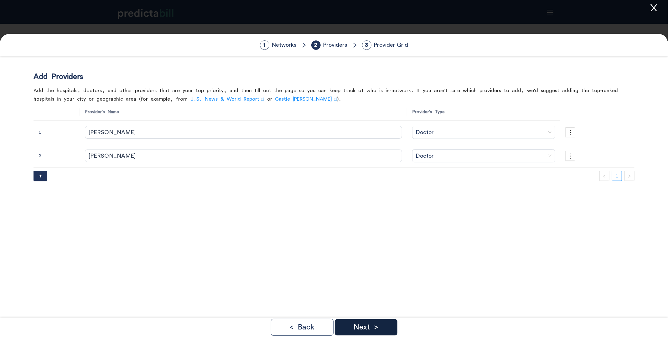
click at [359, 320] on div "Next >" at bounding box center [366, 327] width 63 height 16
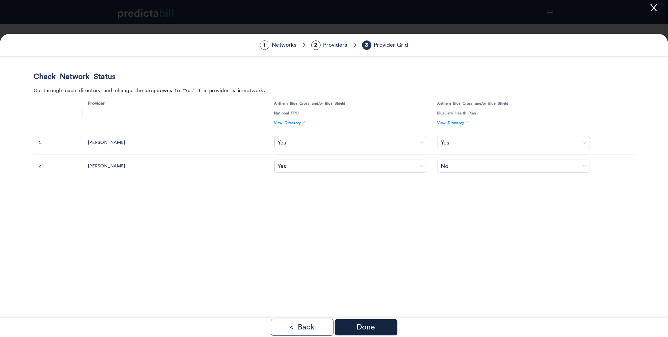
click at [392, 324] on div "Done" at bounding box center [366, 327] width 63 height 16
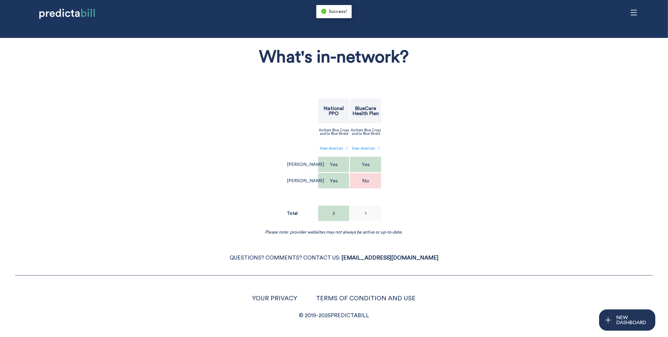
click at [235, 214] on div "What's in-network? National PPO BlueCare Health Plan Anthem Blue Cross and/or B…" at bounding box center [334, 138] width 548 height 194
click at [342, 149] on link "View directory" at bounding box center [334, 148] width 29 height 10
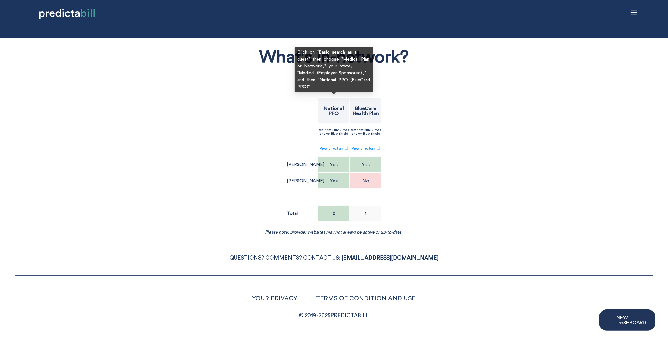
click at [335, 109] on p "National PPO" at bounding box center [334, 111] width 30 height 10
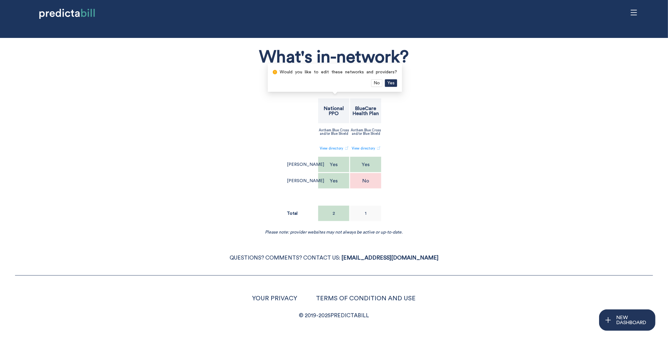
click at [411, 71] on div "What's in-network?" at bounding box center [334, 59] width 334 height 30
click at [366, 185] on div "No" at bounding box center [365, 181] width 31 height 16
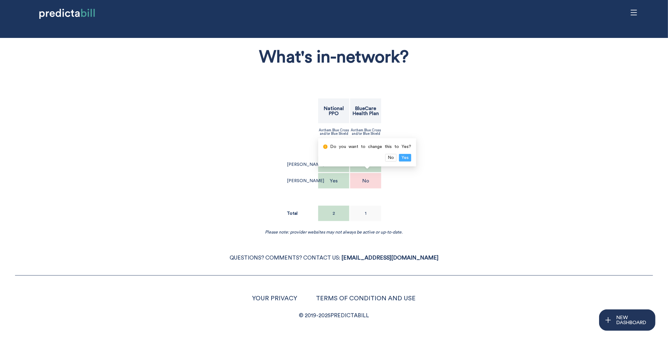
click at [405, 157] on span "Yes" at bounding box center [405, 157] width 7 height 7
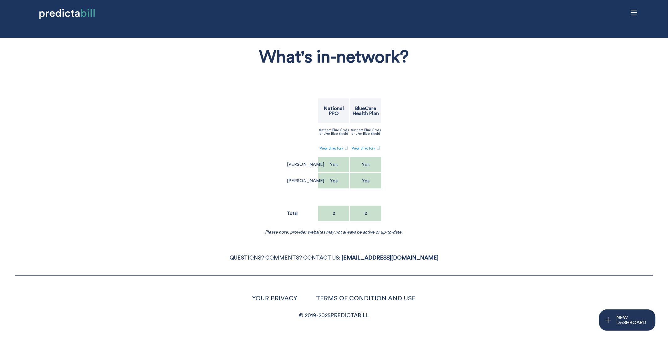
click at [373, 181] on div "Yes" at bounding box center [365, 181] width 31 height 16
click at [407, 155] on button "Yes" at bounding box center [404, 158] width 12 height 8
click at [188, 194] on div "What's in-network? National PPO BlueCare Health Plan Anthem Blue Cross and/or B…" at bounding box center [334, 138] width 548 height 194
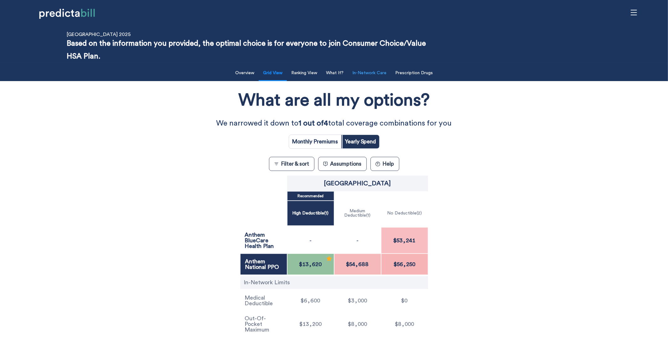
click at [367, 72] on button "In-Network Care" at bounding box center [370, 73] width 42 height 13
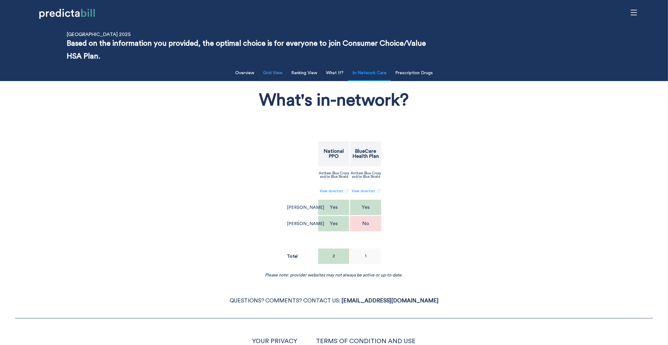
click at [273, 74] on button "Grid View" at bounding box center [272, 73] width 27 height 13
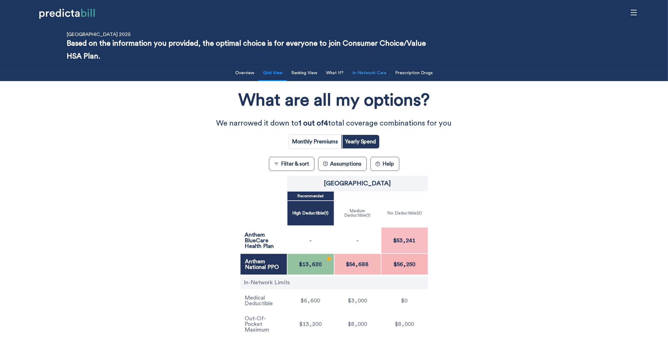
click at [379, 73] on button "In-Network Care" at bounding box center [370, 73] width 42 height 13
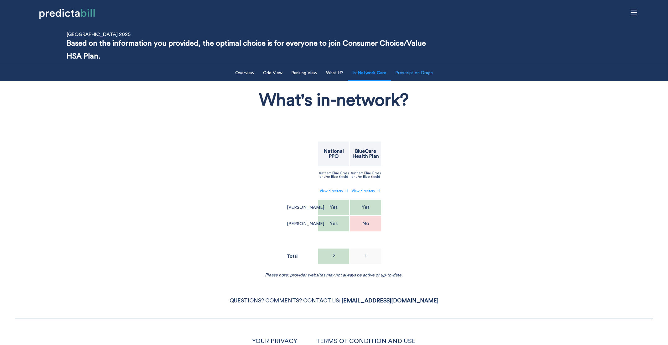
click at [405, 73] on button "Prescription Drugs" at bounding box center [414, 73] width 45 height 13
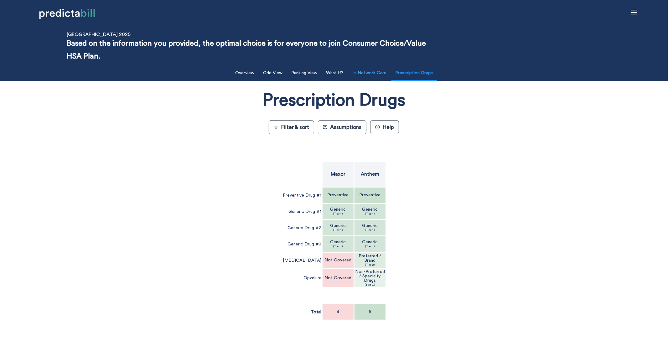
click at [364, 77] on button "In-Network Care" at bounding box center [370, 73] width 42 height 13
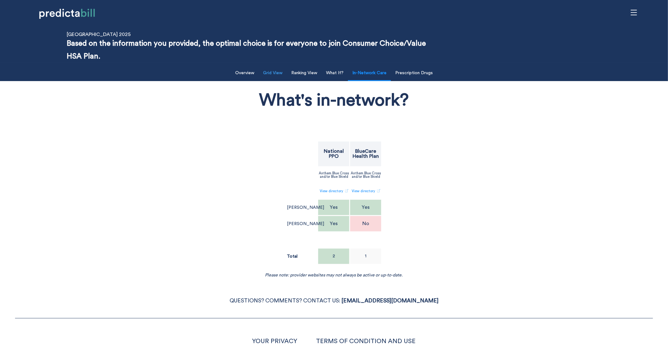
click at [271, 73] on button "Grid View" at bounding box center [272, 73] width 27 height 13
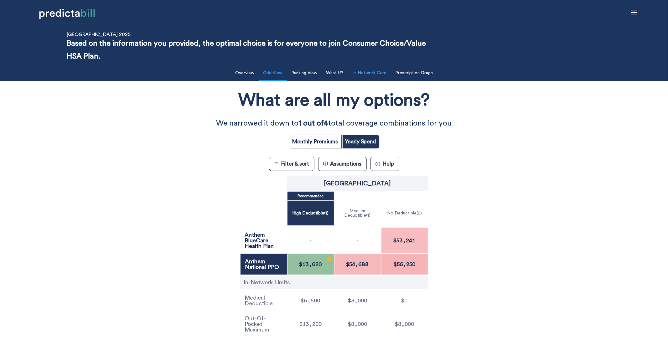
click at [379, 74] on button "In-Network Care" at bounding box center [370, 73] width 42 height 13
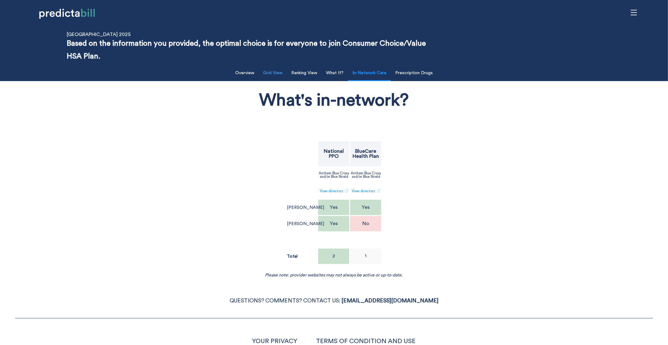
click at [276, 72] on button "Grid View" at bounding box center [272, 73] width 27 height 13
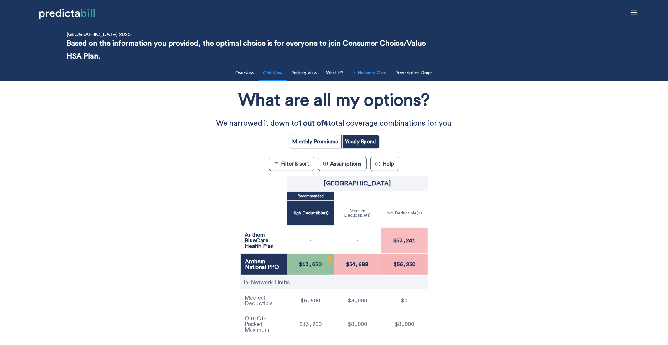
click at [375, 75] on button "In-Network Care" at bounding box center [370, 73] width 42 height 13
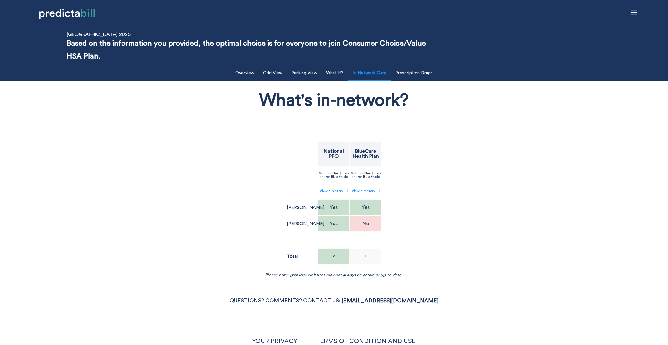
click at [414, 84] on div "What's in-network?" at bounding box center [334, 100] width 548 height 33
click at [416, 72] on button "Prescription Drugs" at bounding box center [414, 73] width 45 height 13
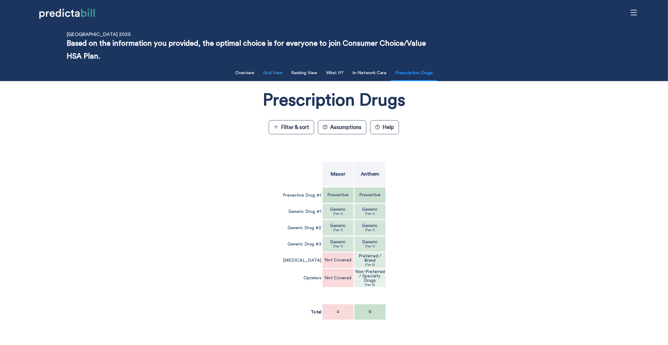
click at [267, 72] on button "Grid View" at bounding box center [272, 73] width 27 height 13
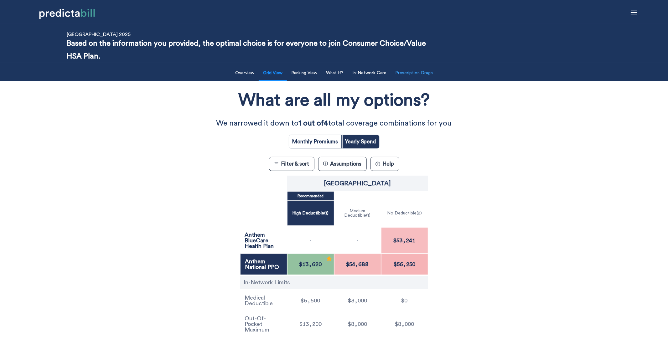
click at [425, 73] on button "Prescription Drugs" at bounding box center [414, 73] width 45 height 13
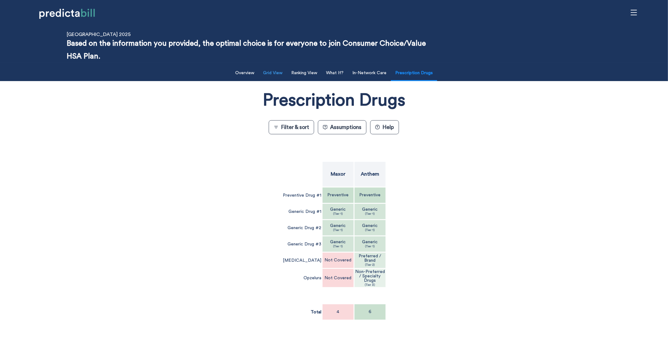
click at [275, 77] on button "Grid View" at bounding box center [272, 73] width 27 height 13
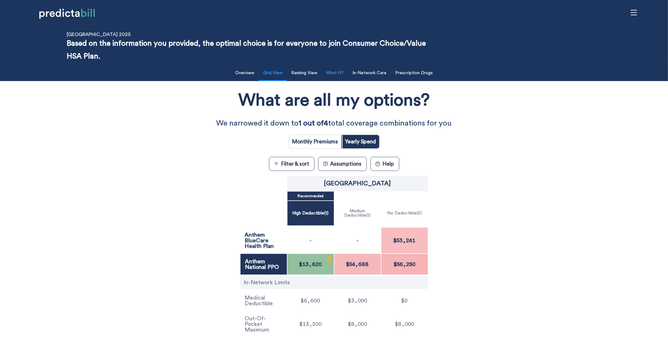
click at [330, 75] on button "What If?" at bounding box center [334, 73] width 25 height 13
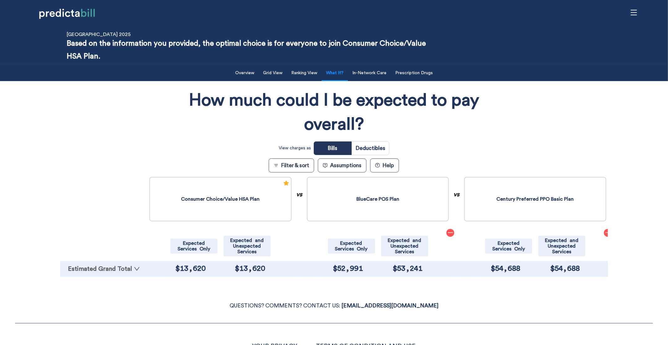
click at [105, 268] on link "Estimated Grand Total" at bounding box center [103, 269] width 81 height 6
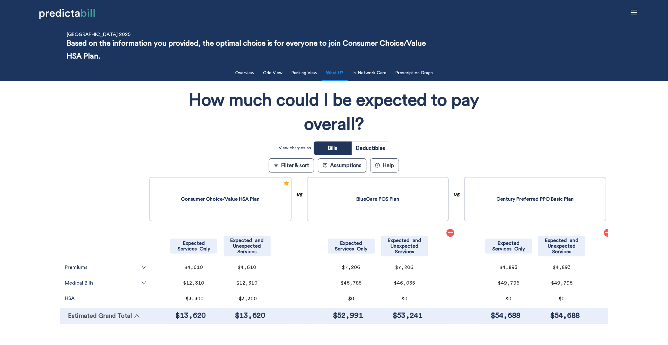
scroll to position [35, 0]
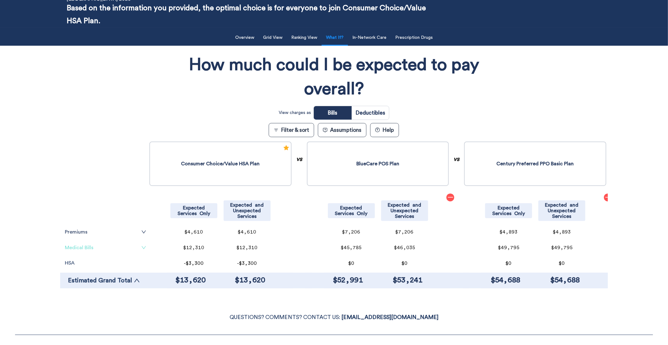
click at [107, 245] on link "Medical Bills" at bounding box center [105, 247] width 81 height 5
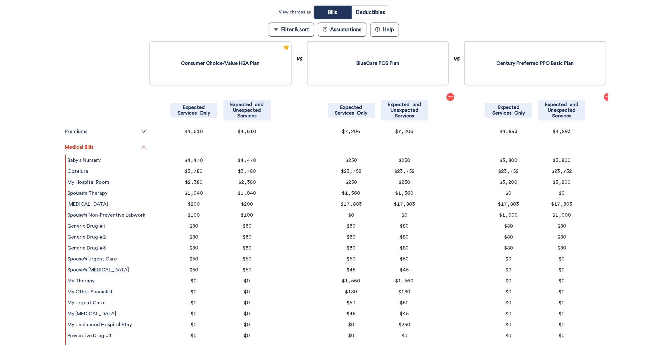
scroll to position [138, 0]
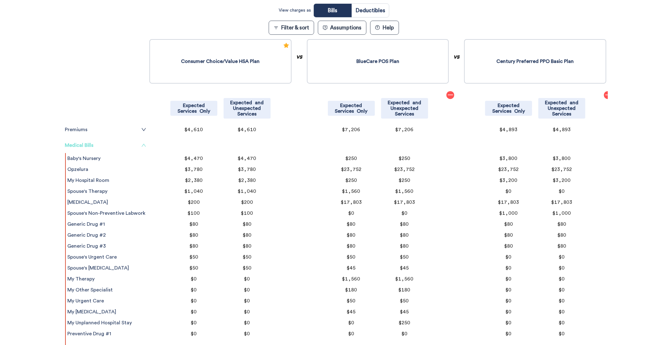
click at [142, 146] on icon "up" at bounding box center [143, 145] width 5 height 5
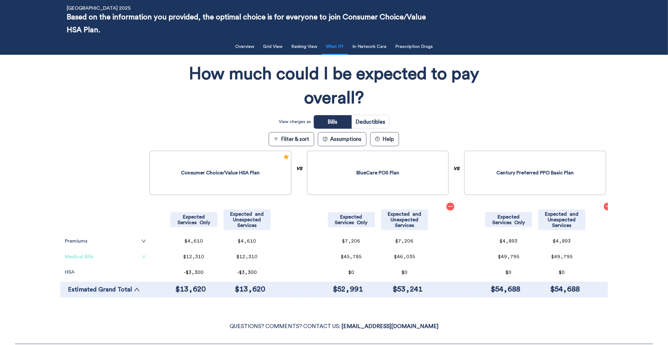
scroll to position [0, 0]
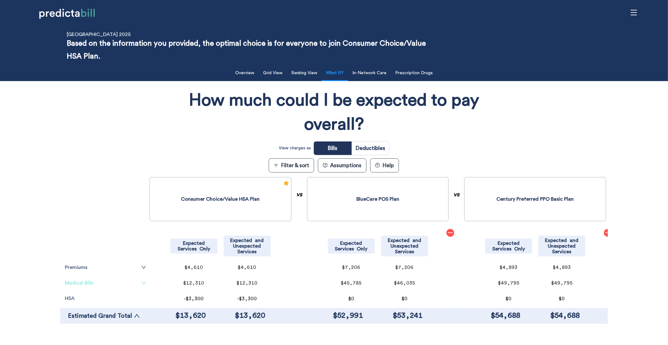
click at [75, 147] on div "How much could I be expected to pay overall? View charges as Bills Deductibles …" at bounding box center [334, 207] width 548 height 246
click at [338, 166] on button "Assumptions" at bounding box center [342, 165] width 49 height 14
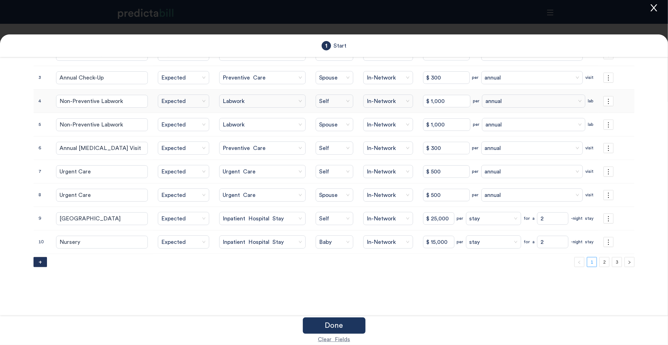
scroll to position [104, 0]
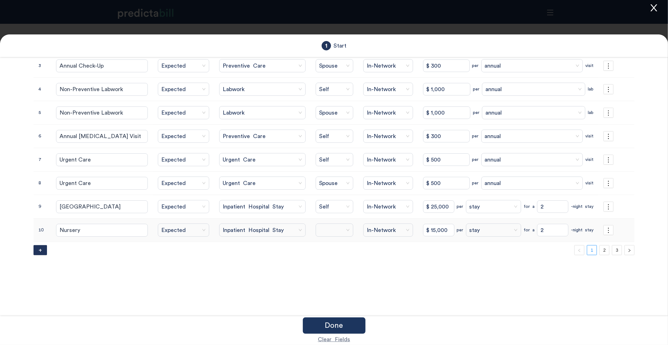
click at [334, 229] on span at bounding box center [334, 230] width 31 height 9
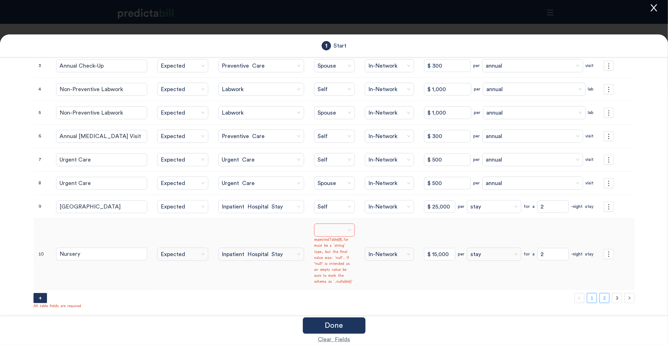
click at [606, 251] on div "What are you using your health insurance for this year? Label Expected or Unexp…" at bounding box center [334, 139] width 601 height 340
click at [318, 230] on span at bounding box center [335, 230] width 34 height 9
click at [344, 245] on div "Self" at bounding box center [337, 245] width 55 height 7
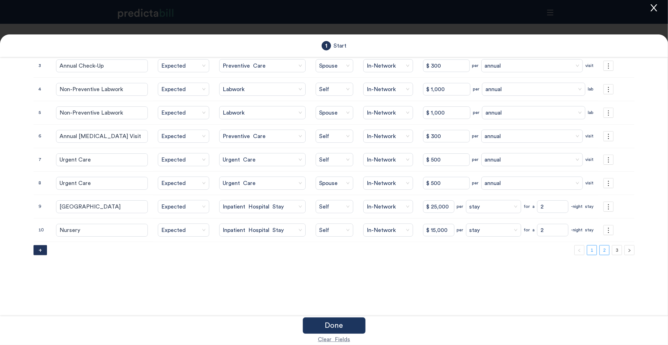
click at [605, 254] on link "2" at bounding box center [604, 250] width 9 height 9
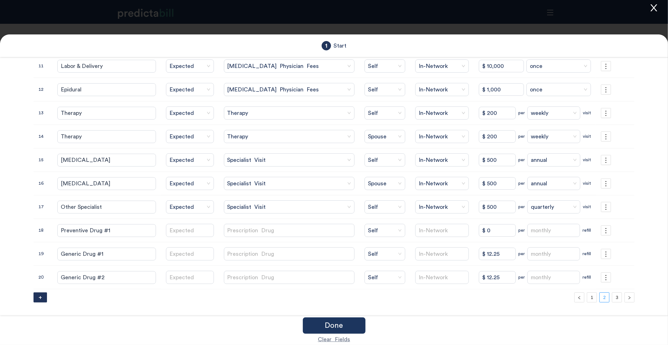
scroll to position [0, 0]
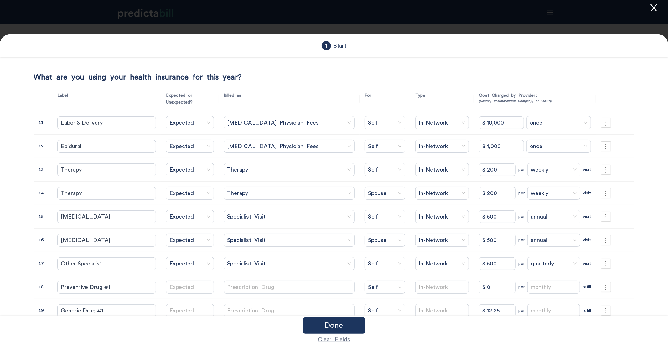
click at [655, 10] on icon "close" at bounding box center [653, 7] width 9 height 9
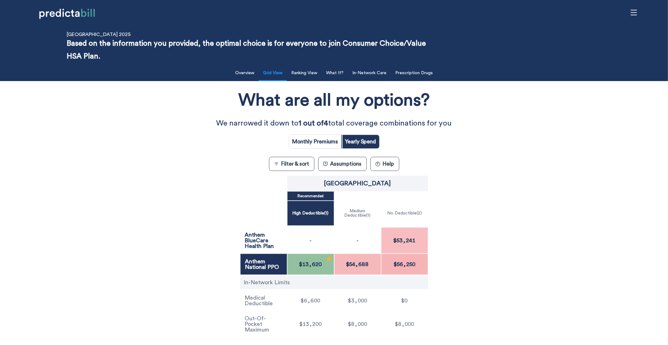
click at [360, 61] on p "Based on the information you provided, the optimal choice is for everyone to jo…" at bounding box center [254, 50] width 374 height 26
click at [368, 72] on button "In-Network Care" at bounding box center [370, 73] width 42 height 13
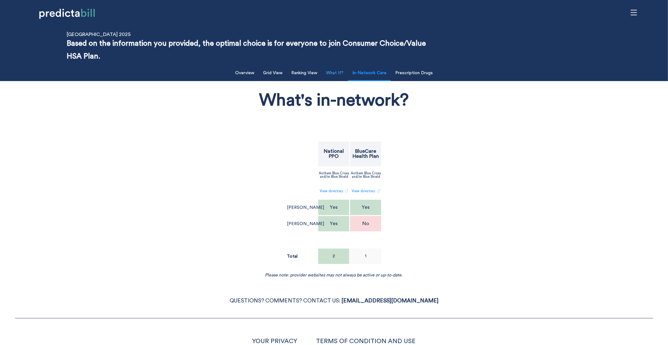
click at [333, 72] on button "What If?" at bounding box center [334, 73] width 25 height 13
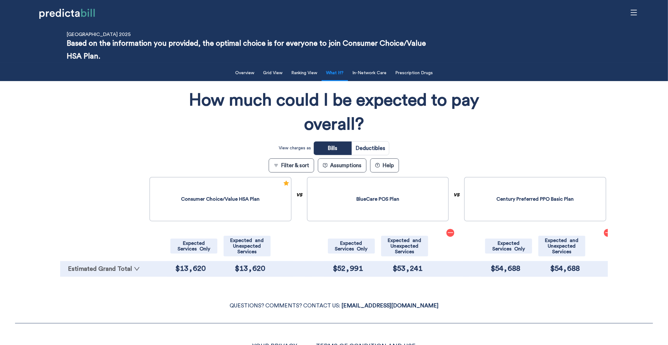
click at [101, 270] on link "Estimated Grand Total" at bounding box center [103, 269] width 81 height 6
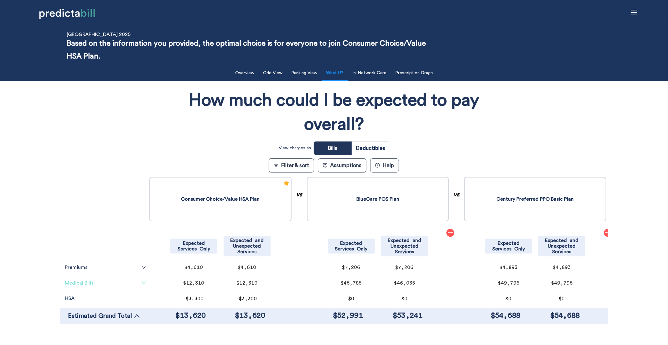
click at [114, 282] on link "Medical Bills" at bounding box center [105, 283] width 81 height 5
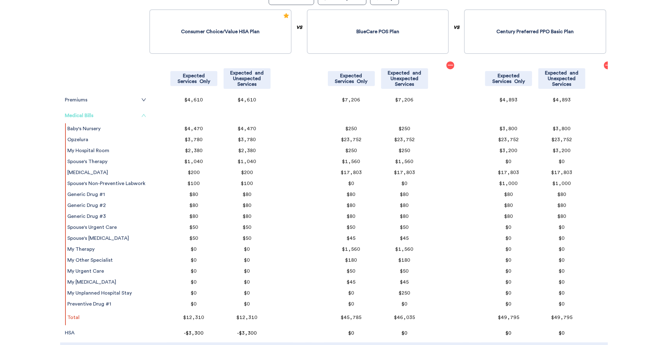
scroll to position [168, 0]
click at [85, 114] on link "Medical Bills" at bounding box center [105, 115] width 81 height 5
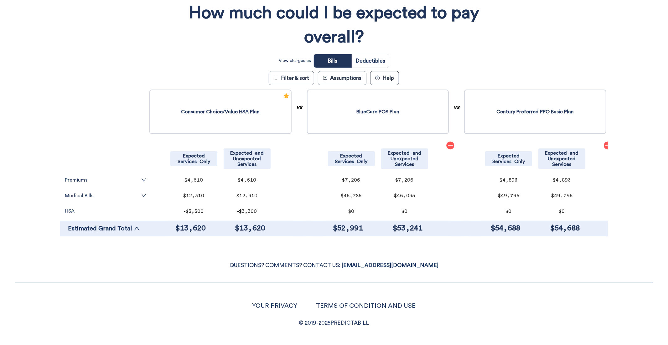
click at [111, 97] on tr at bounding box center [104, 109] width 88 height 42
click at [100, 179] on link "Premiums" at bounding box center [105, 180] width 81 height 5
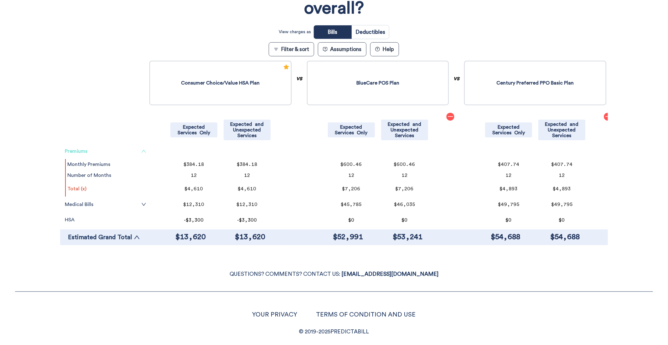
scroll to position [125, 0]
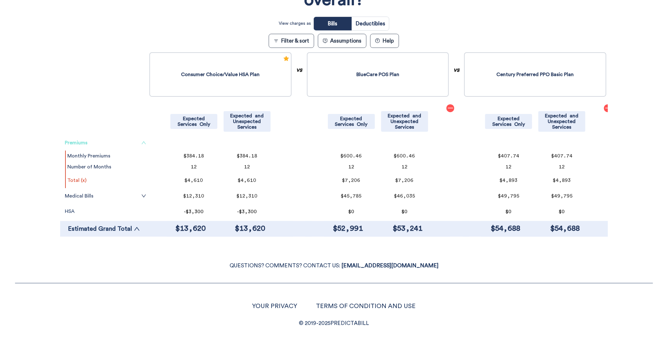
click at [136, 143] on link "Premiums" at bounding box center [105, 142] width 81 height 5
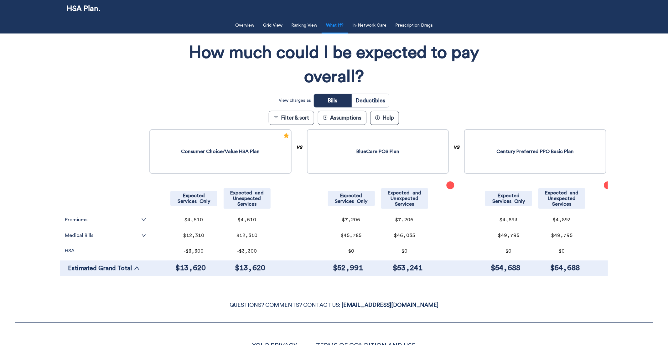
scroll to position [43, 0]
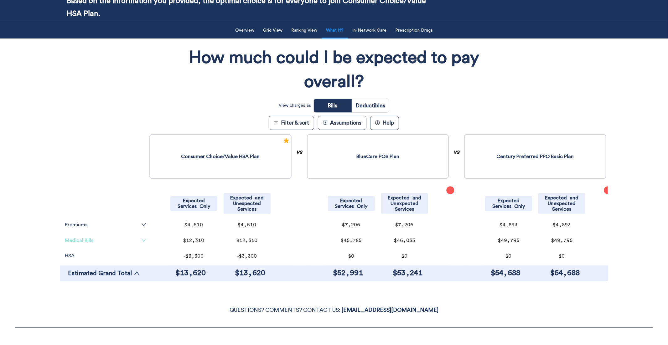
click at [141, 239] on icon "down" at bounding box center [143, 240] width 5 height 5
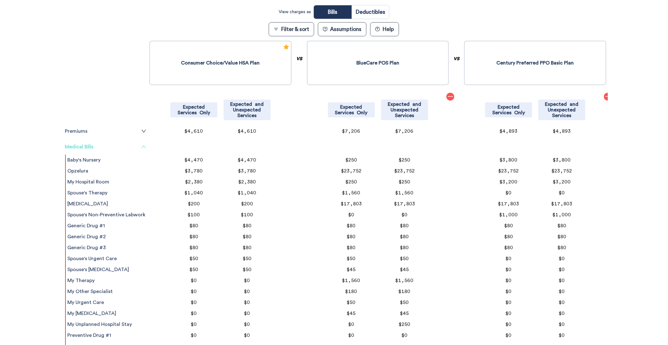
scroll to position [146, 0]
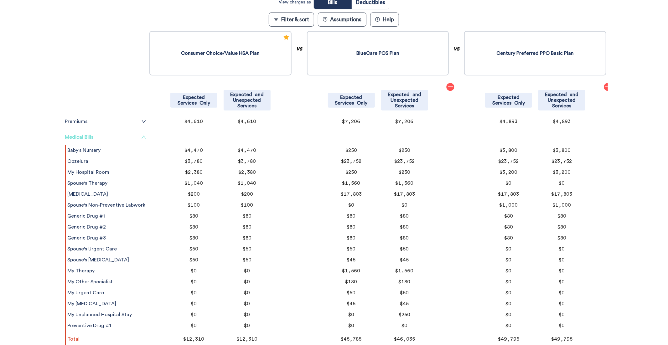
click at [40, 211] on div "Filter & Sort Quickly update your results Sort By Healthcare Assumptions Expect…" at bounding box center [334, 151] width 668 height 469
click at [339, 21] on button "Assumptions" at bounding box center [342, 20] width 49 height 14
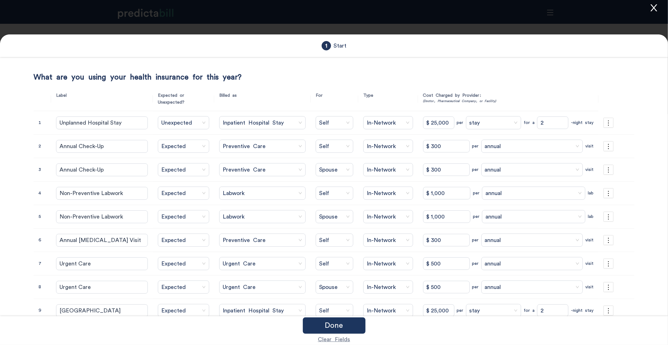
click at [655, 8] on icon "close" at bounding box center [653, 7] width 9 height 9
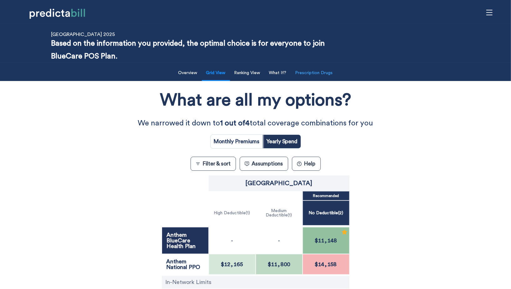
click at [306, 74] on button "Prescription Drugs" at bounding box center [314, 73] width 45 height 13
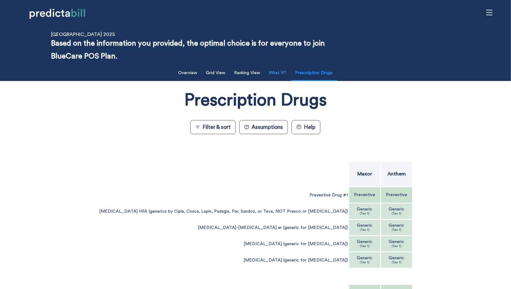
click at [283, 69] on button "What If?" at bounding box center [278, 73] width 25 height 13
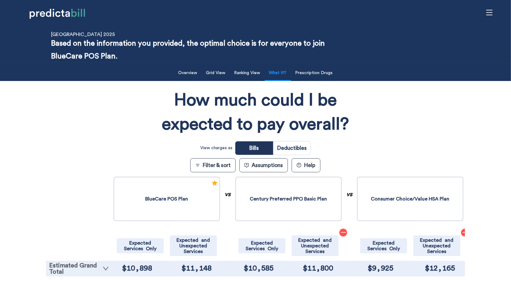
click at [88, 268] on link "Estimated Grand Total" at bounding box center [79, 269] width 60 height 13
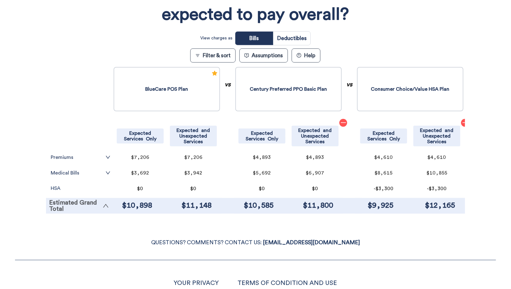
scroll to position [143, 0]
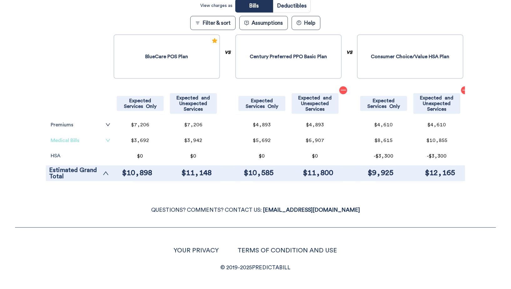
click at [78, 141] on link "Medical Bills" at bounding box center [81, 140] width 60 height 5
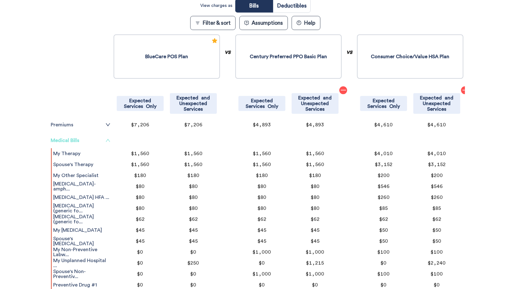
click at [78, 141] on link "Medical Bills" at bounding box center [81, 140] width 60 height 5
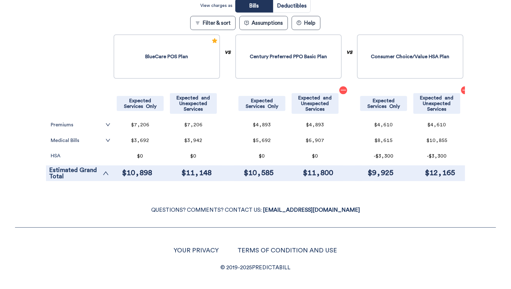
click at [299, 3] on input "radio" at bounding box center [291, 5] width 37 height 13
radio input "true"
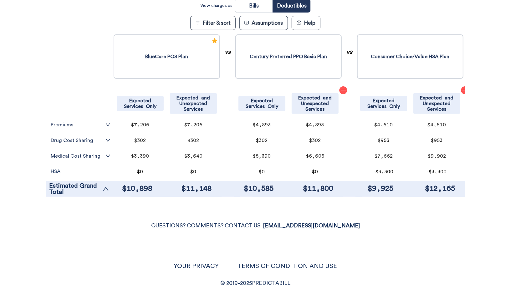
click at [99, 137] on tr "Drug Cost Sharing" at bounding box center [80, 141] width 63 height 16
click at [99, 139] on link "Drug Cost Sharing" at bounding box center [81, 140] width 60 height 5
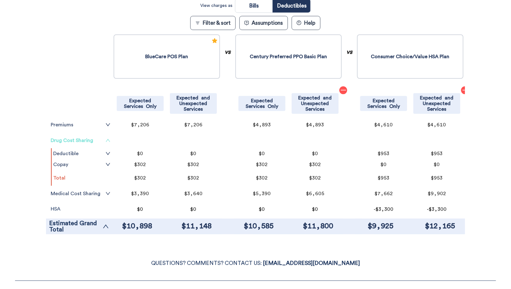
click at [99, 139] on link "Drug Cost Sharing" at bounding box center [81, 140] width 60 height 5
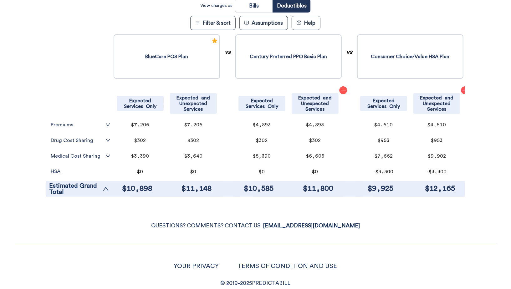
click at [91, 62] on tr at bounding box center [79, 54] width 66 height 42
click at [117, 209] on div "QUESTIONS? COMMENTS? CONTACT US: HI@PREDICTABILL.COM YOUR PRIVACY TERMS OF COND…" at bounding box center [255, 247] width 511 height 82
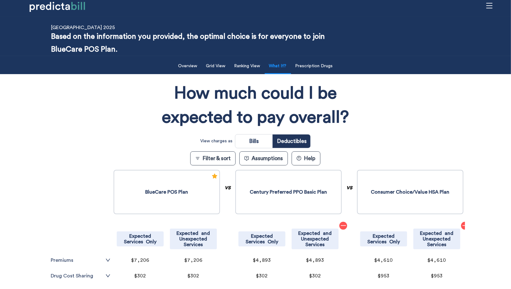
scroll to position [0, 0]
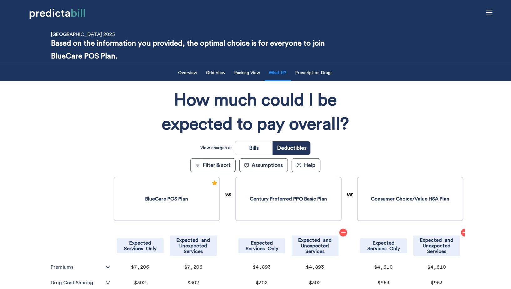
click at [75, 152] on div "How much could I be expected to pay overall? View charges as Bills Deductibles …" at bounding box center [255, 215] width 419 height 262
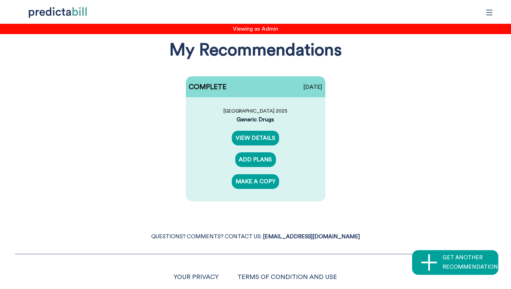
click at [247, 119] on div "Generic Drugs" at bounding box center [255, 120] width 113 height 8
type input "Insurance Decision with Generic Drugs"
click at [257, 141] on link "VIEW DETAILS" at bounding box center [255, 138] width 47 height 15
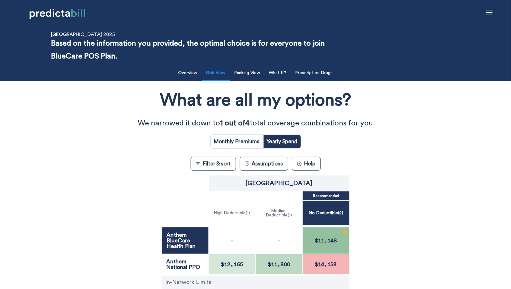
click at [209, 162] on button "Filter & sort" at bounding box center [213, 164] width 45 height 14
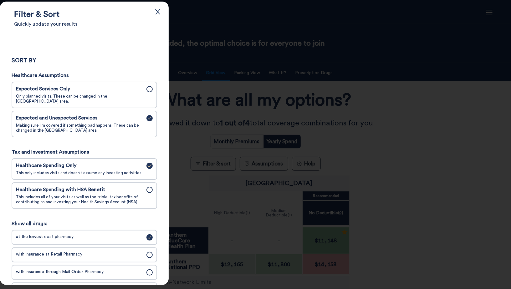
click at [96, 195] on span "This includes all of your visits as well as the triple-tax benefits of contribu…" at bounding box center [79, 200] width 127 height 10
click at [0, 0] on input "Healthcare Spending with HSA Benefit This includes all of your visits as well a…" at bounding box center [0, 0] width 0 height 0
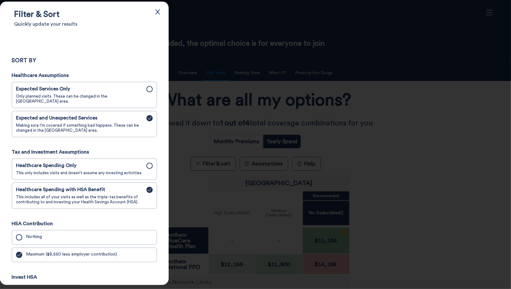
click at [149, 166] on label "Healthcare Spending Only This only includes visits and doesn’t assume any inves…" at bounding box center [84, 169] width 141 height 17
click at [0, 0] on input "Healthcare Spending Only This only includes visits and doesn’t assume any inves…" at bounding box center [0, 0] width 0 height 0
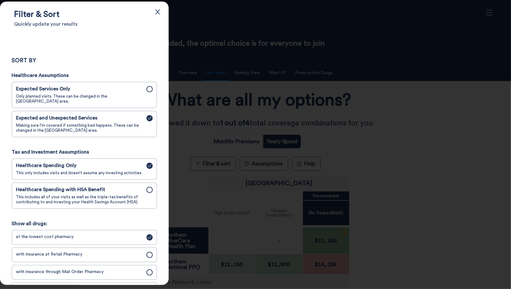
click at [225, 92] on div at bounding box center [255, 144] width 511 height 289
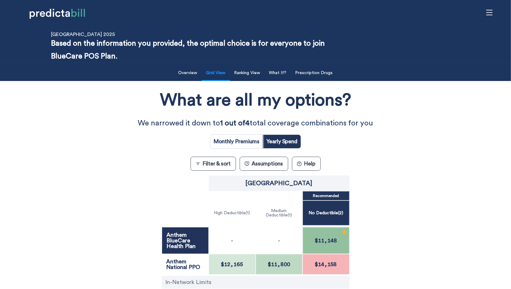
click at [405, 216] on div "What are all my options? We narrowed it down to 1 out of 4 total coverage combi…" at bounding box center [256, 211] width 460 height 255
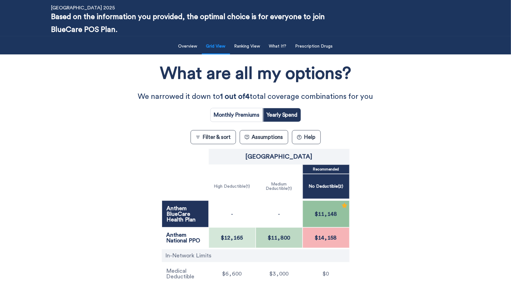
scroll to position [62, 0]
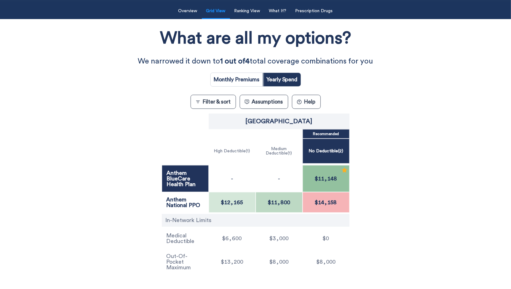
click at [230, 82] on input "radio" at bounding box center [237, 79] width 52 height 13
radio input "true"
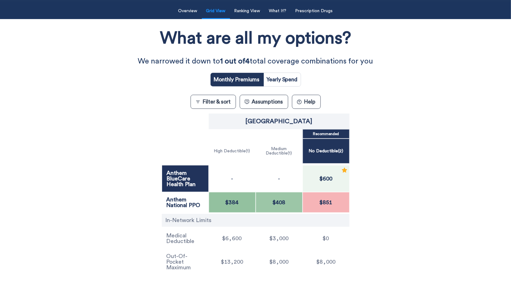
click at [283, 75] on input "radio" at bounding box center [282, 79] width 37 height 13
radio input "true"
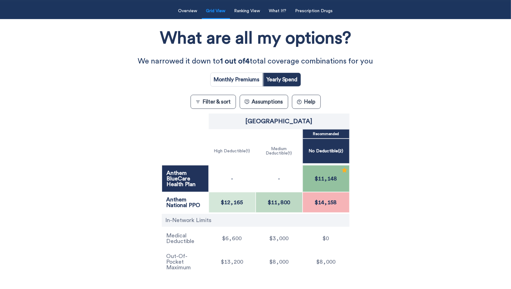
click at [244, 85] on input "radio" at bounding box center [237, 79] width 52 height 13
radio input "true"
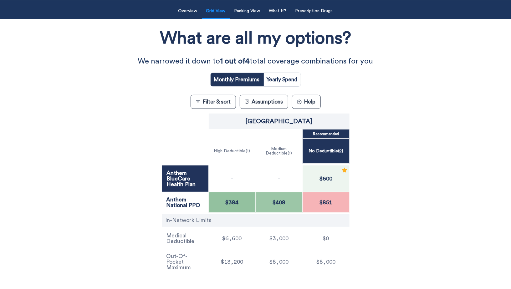
click at [275, 77] on input "radio" at bounding box center [282, 79] width 37 height 13
radio input "true"
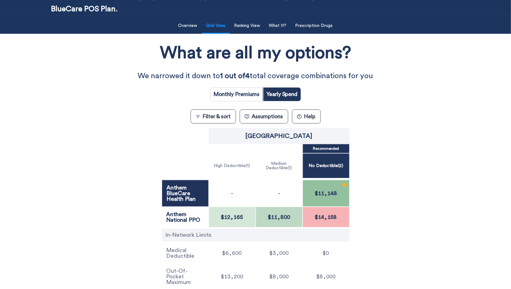
scroll to position [0, 0]
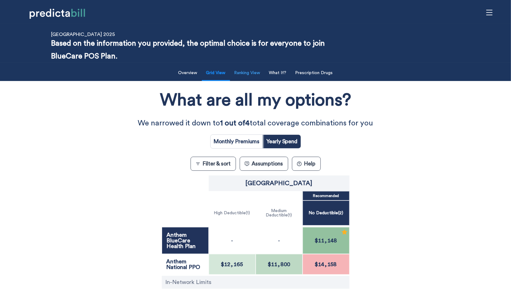
click at [252, 73] on button "Ranking View" at bounding box center [248, 73] width 34 height 13
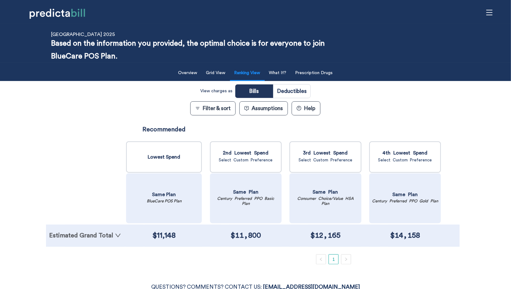
click at [106, 233] on link "Estimated Grand Total" at bounding box center [85, 236] width 72 height 6
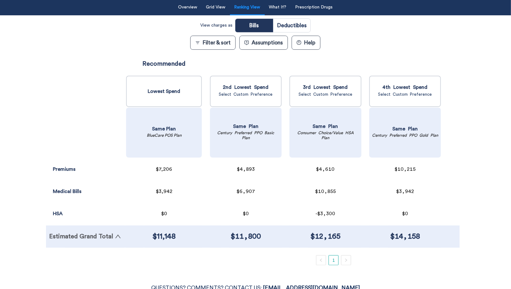
scroll to position [43, 0]
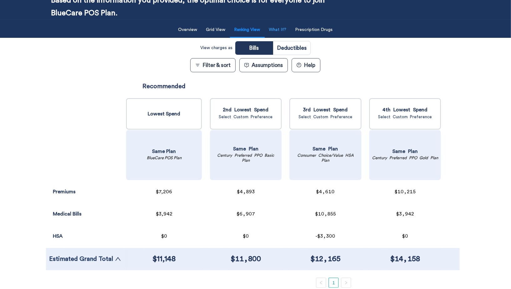
click at [283, 33] on button "What If?" at bounding box center [278, 29] width 25 height 13
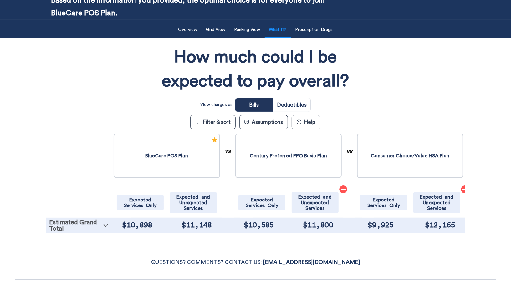
click at [72, 228] on link "Estimated Grand Total" at bounding box center [79, 226] width 60 height 13
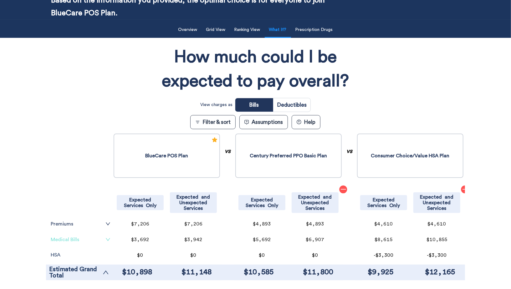
click at [70, 240] on link "Medical Bills" at bounding box center [81, 239] width 60 height 5
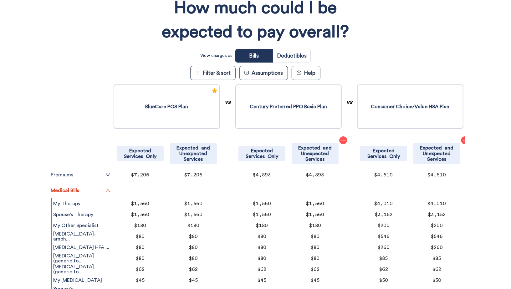
scroll to position [0, 0]
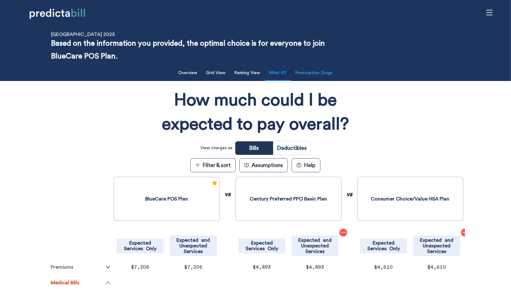
click at [327, 78] on button "Prescription Drugs" at bounding box center [314, 73] width 45 height 13
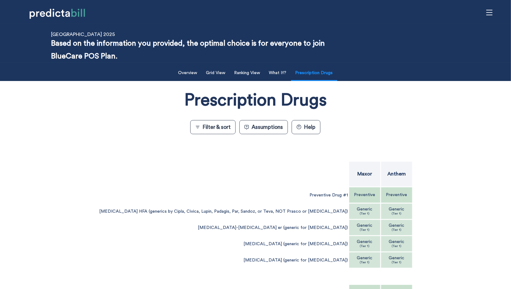
click at [387, 198] on div "Preventive" at bounding box center [396, 196] width 31 height 16
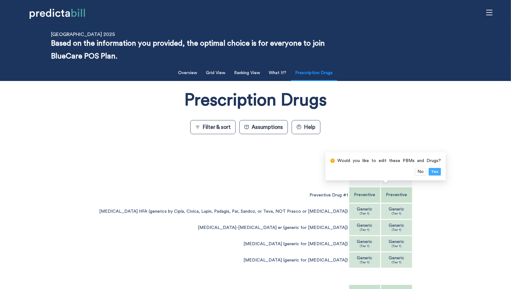
click at [436, 171] on span "Yes" at bounding box center [435, 172] width 7 height 7
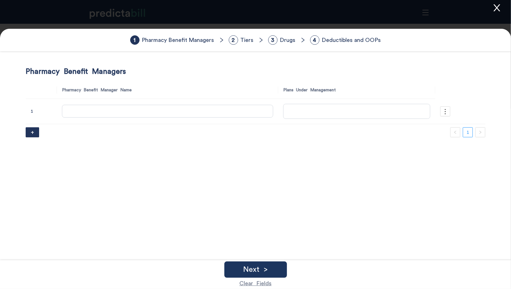
type input "Anthem"
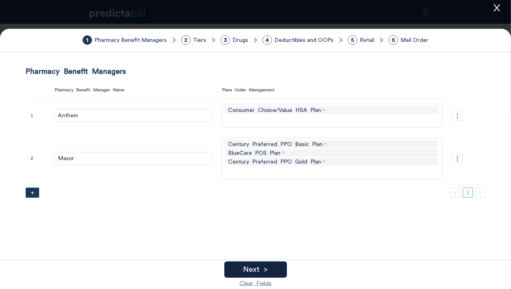
click at [272, 268] on div "Next >" at bounding box center [256, 270] width 63 height 16
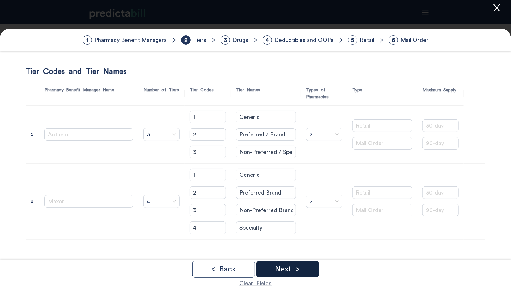
click at [281, 270] on p "Next >" at bounding box center [287, 270] width 25 height 8
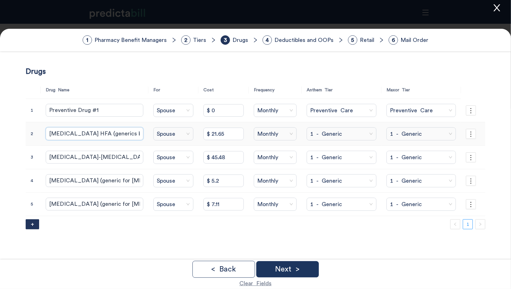
click at [69, 137] on input "[MEDICAL_DATA] HFA (generics by Cipla, Civica, Lupin, Padagis, Par, Sandoz, or …" at bounding box center [94, 133] width 97 height 13
type input "[MEDICAL_DATA] HFA (generics by Cipla, Civica, Lupin, Padagis, Par, Sandoz, or …"
drag, startPoint x: 53, startPoint y: 157, endPoint x: 48, endPoint y: 157, distance: 5.3
click at [48, 157] on input "[MEDICAL_DATA]-[MEDICAL_DATA] er (generic for [MEDICAL_DATA])" at bounding box center [94, 157] width 97 height 13
type input "[MEDICAL_DATA]-[MEDICAL_DATA] er (generic for [MEDICAL_DATA])"
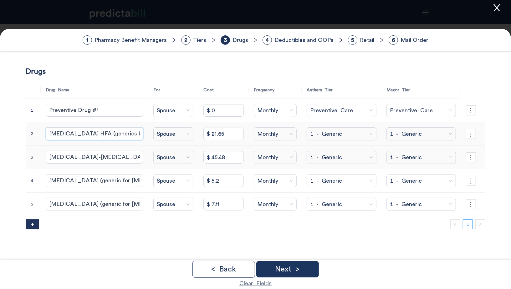
click at [121, 130] on input "[MEDICAL_DATA] HFA (generics by Cipla, Civica, Lupin, Padagis, Par, Sandoz, or …" at bounding box center [94, 133] width 97 height 13
click at [54, 158] on input "[MEDICAL_DATA]-[MEDICAL_DATA] er (generic for [MEDICAL_DATA])" at bounding box center [94, 157] width 97 height 13
click at [104, 155] on input "[MEDICAL_DATA]-[MEDICAL_DATA] er (generic for [MEDICAL_DATA])" at bounding box center [94, 157] width 97 height 13
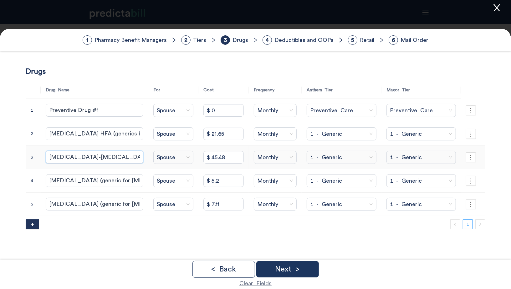
type input "[MEDICAL_DATA]-[MEDICAL_DATA] er (generic for [MEDICAL_DATA])"
click at [52, 181] on input "clonazepam (generic for Klonopin)" at bounding box center [94, 180] width 97 height 13
type input "Clonazepam (generic for Klonopin)"
click at [52, 202] on input "fluoxetine (generic for Prozac)" at bounding box center [94, 204] width 97 height 13
type input "Fluoxetine (generic for Prozac)"
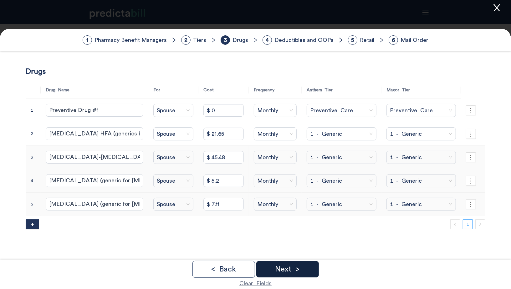
click at [298, 268] on p "Next >" at bounding box center [287, 270] width 25 height 8
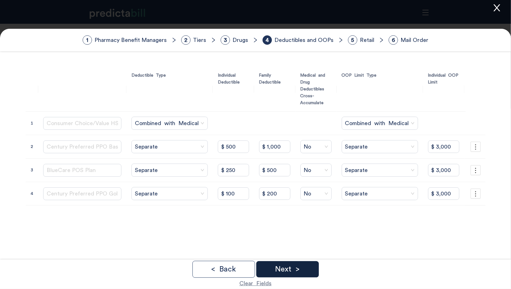
click at [298, 268] on p "Next >" at bounding box center [287, 270] width 25 height 8
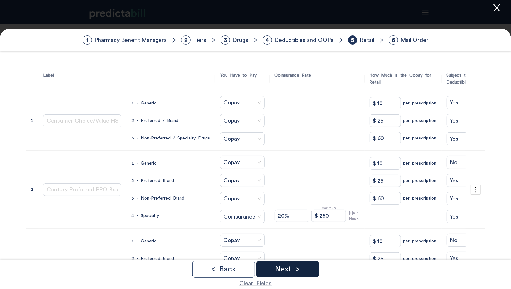
click at [298, 268] on p "Next >" at bounding box center [287, 270] width 25 height 8
click at [298, 268] on div "Done" at bounding box center [288, 270] width 63 height 16
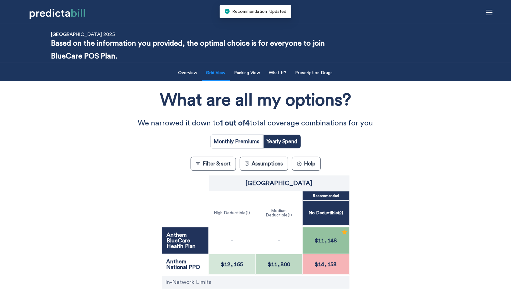
click at [264, 62] on p "Based on the information you provided, the optimal choice is for everyone to jo…" at bounding box center [194, 50] width 286 height 26
click at [278, 80] on li "What If?" at bounding box center [278, 73] width 26 height 15
click at [280, 76] on button "What If?" at bounding box center [278, 73] width 25 height 13
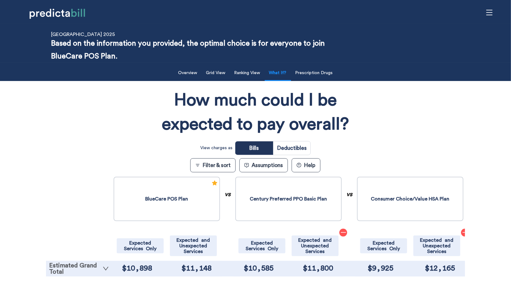
click at [91, 267] on link "Estimated Grand Total" at bounding box center [79, 269] width 60 height 13
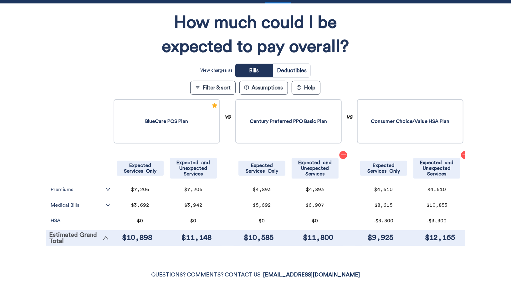
scroll to position [105, 0]
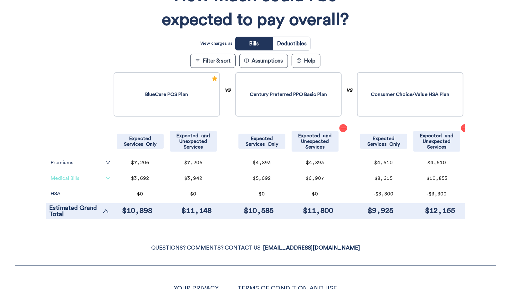
click at [91, 179] on link "Medical Bills" at bounding box center [81, 178] width 60 height 5
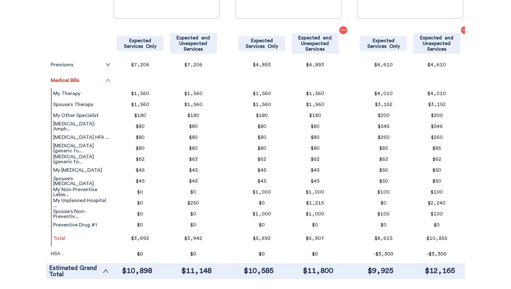
scroll to position [234, 0]
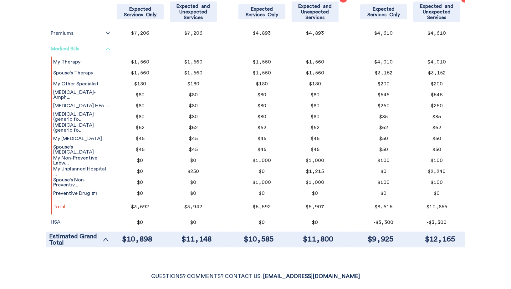
click at [106, 46] on icon "up" at bounding box center [108, 48] width 5 height 5
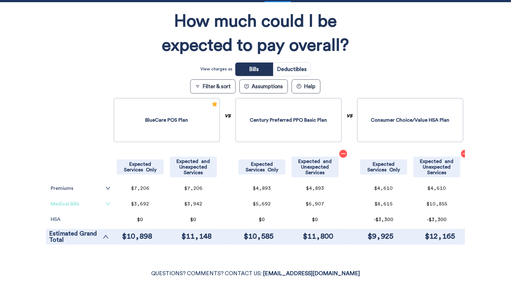
scroll to position [71, 0]
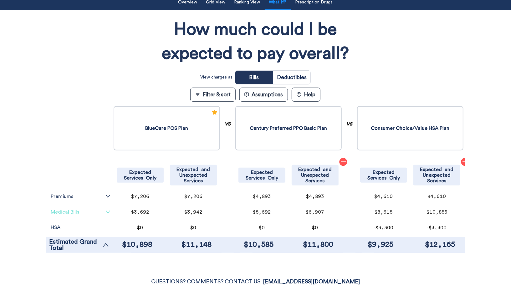
click at [76, 115] on tr at bounding box center [79, 126] width 66 height 42
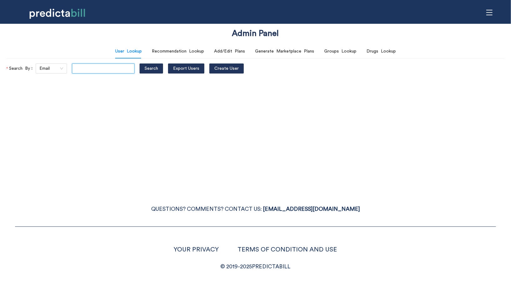
click at [90, 68] on input "text" at bounding box center [103, 69] width 63 height 10
type input "[PERSON_NAME][EMAIL_ADDRESS][PERSON_NAME][DOMAIN_NAME]"
click at [140, 64] on button "Search" at bounding box center [151, 69] width 23 height 10
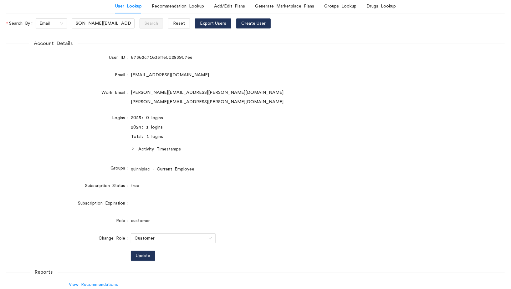
scroll to position [0, 0]
drag, startPoint x: 132, startPoint y: 76, endPoint x: 187, endPoint y: 72, distance: 55.3
click at [187, 72] on div "[EMAIL_ADDRESS][DOMAIN_NAME]" at bounding box center [276, 75] width 291 height 7
copy div "[EMAIL_ADDRESS][DOMAIN_NAME]"
